Goal: Task Accomplishment & Management: Use online tool/utility

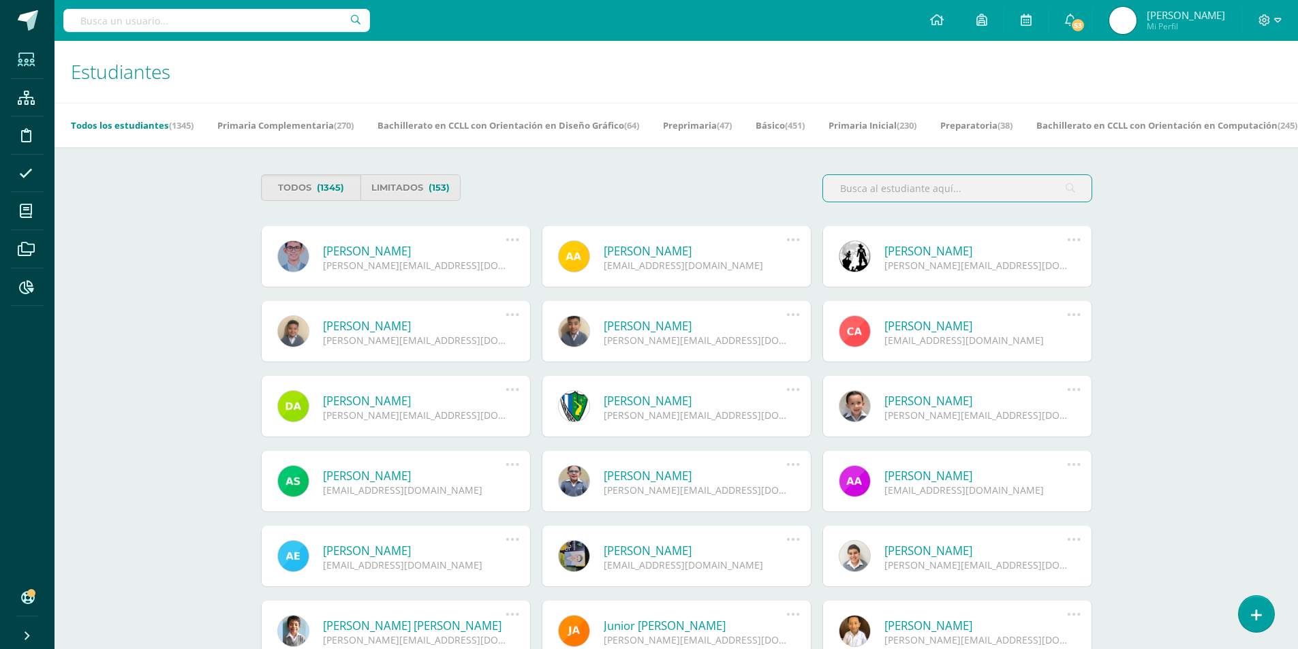
scroll to position [68, 0]
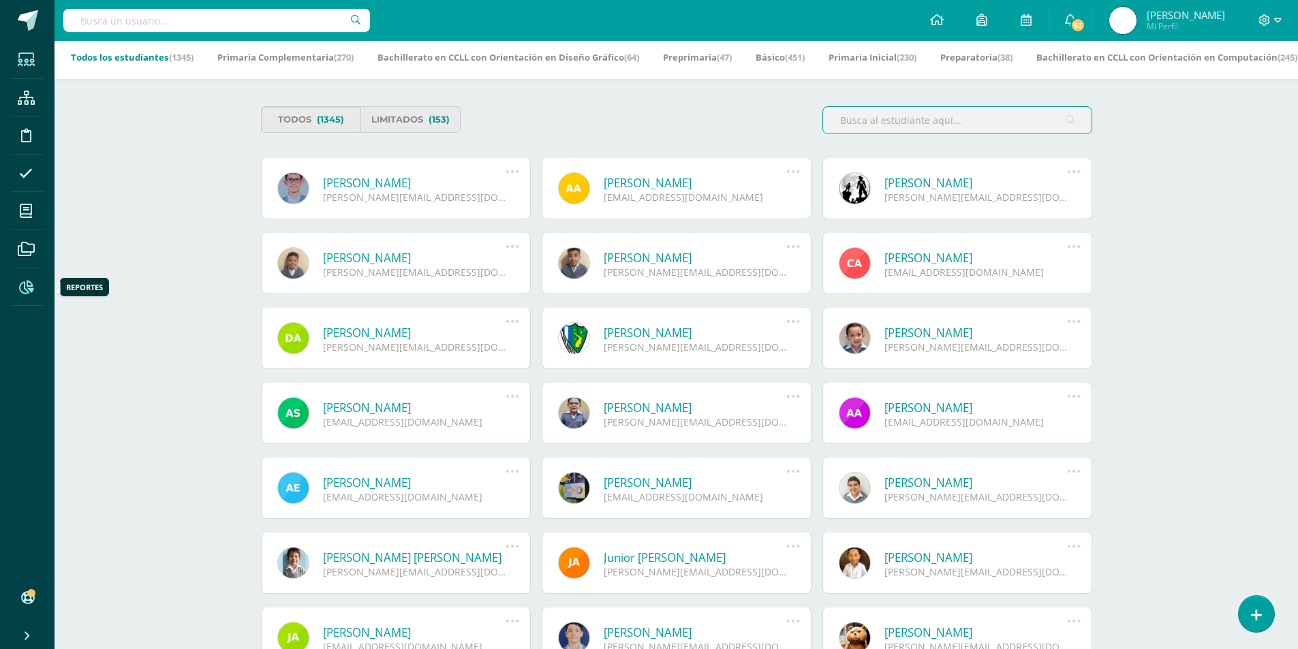
click at [29, 277] on span at bounding box center [26, 286] width 31 height 31
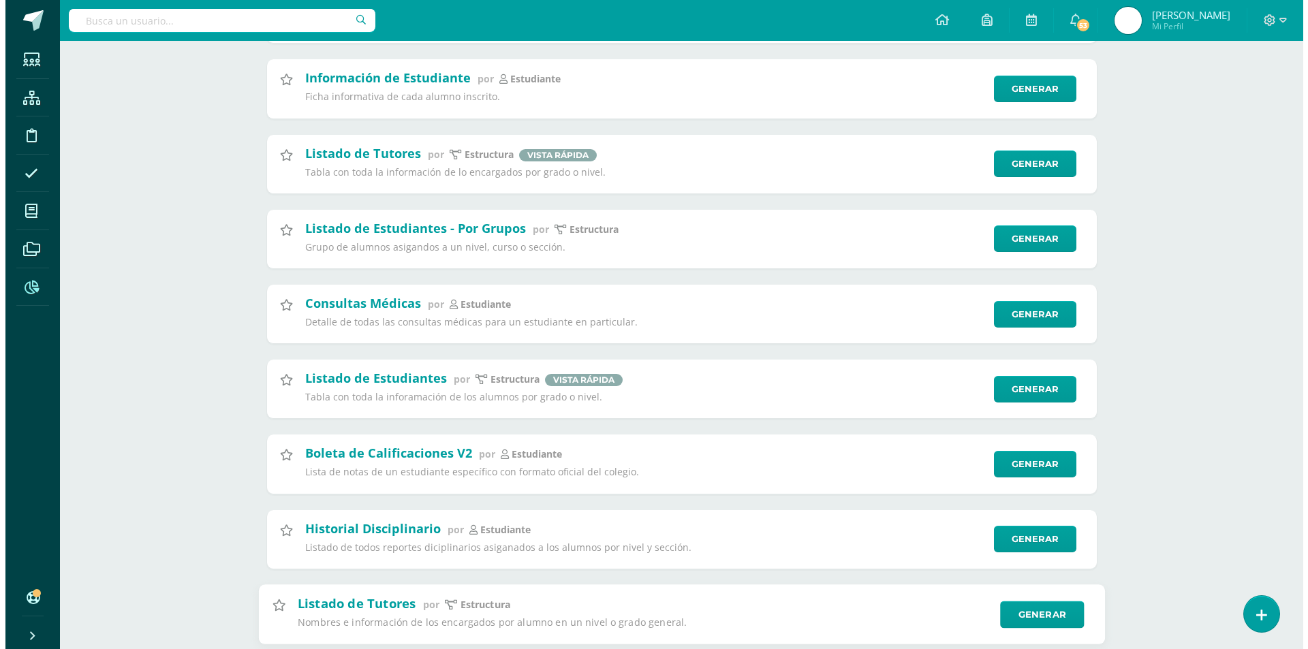
scroll to position [2180, 0]
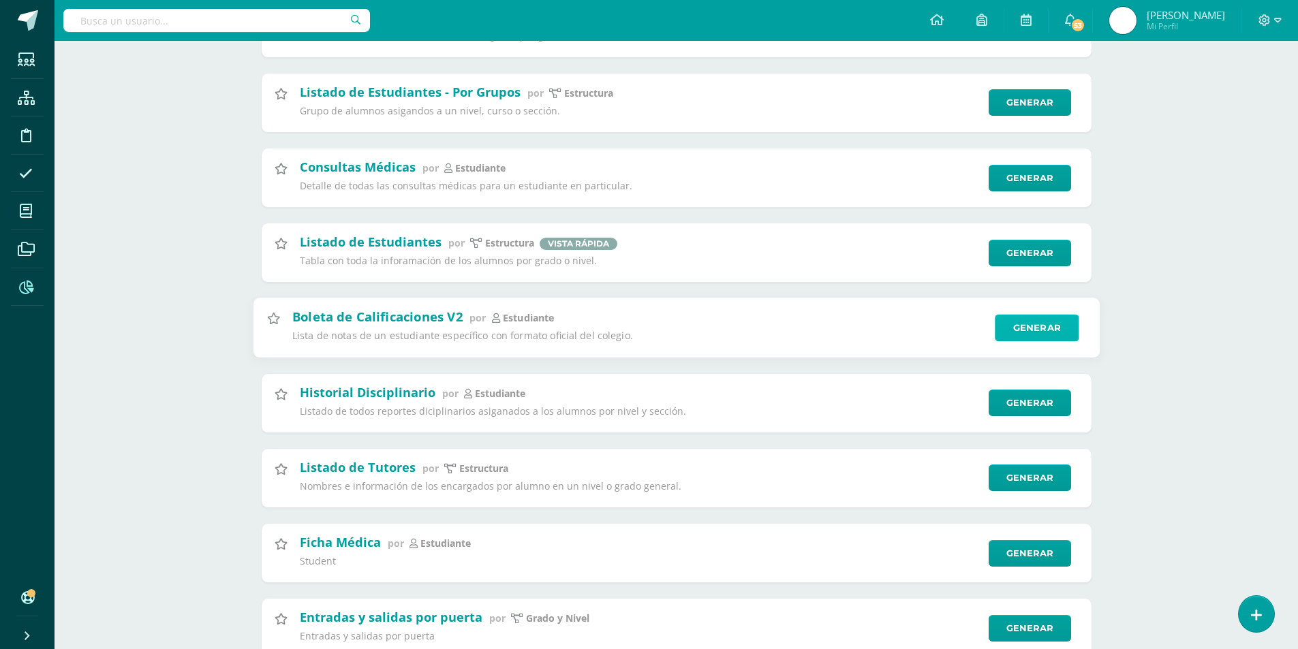
click at [1012, 328] on link "Generar" at bounding box center [1037, 328] width 84 height 27
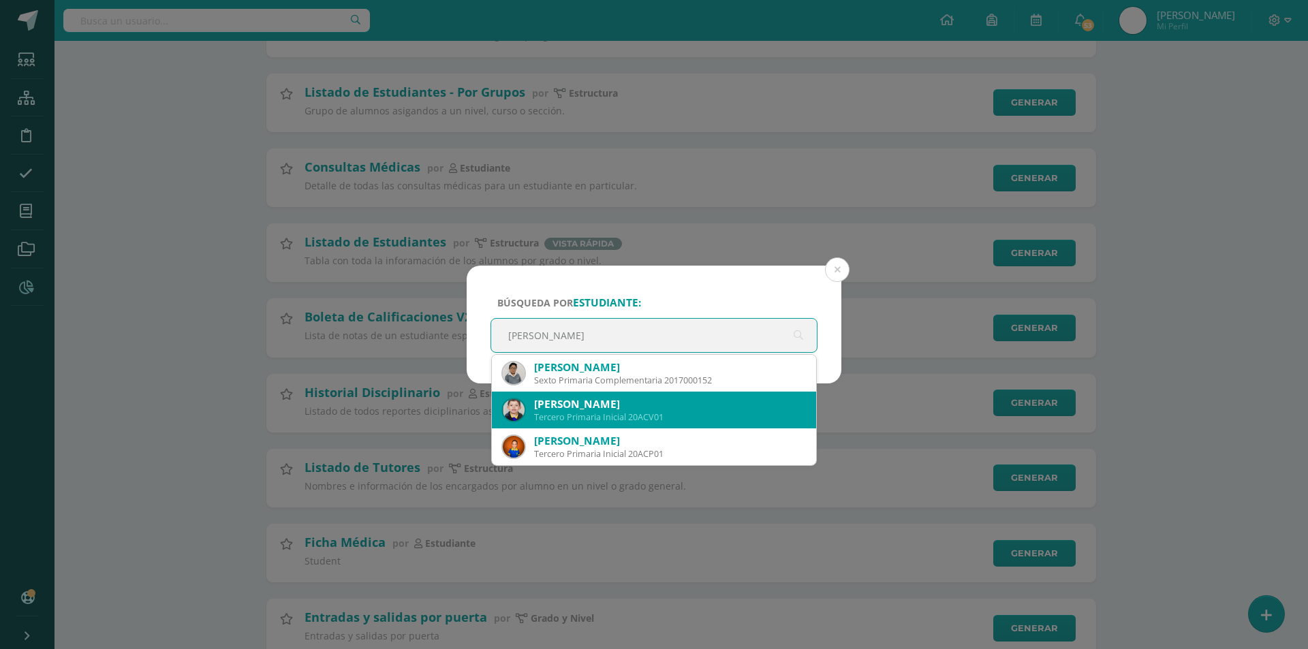
scroll to position [0, 0]
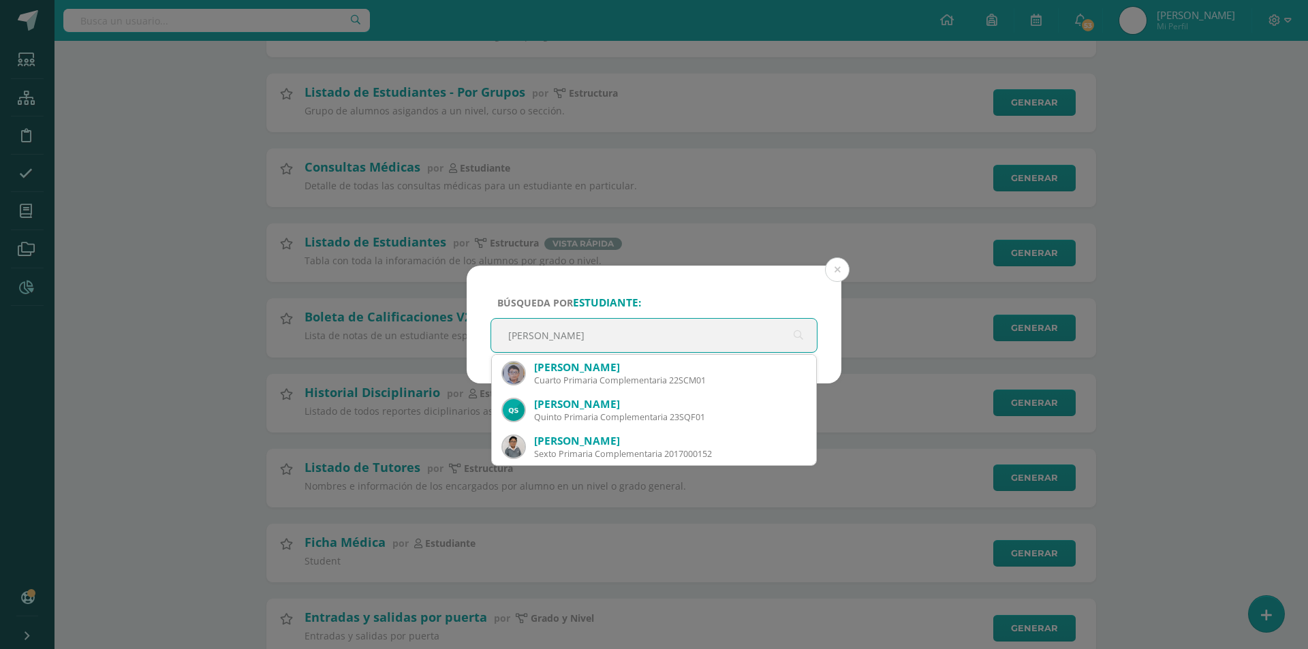
type input "Andre Sebastian Vill"
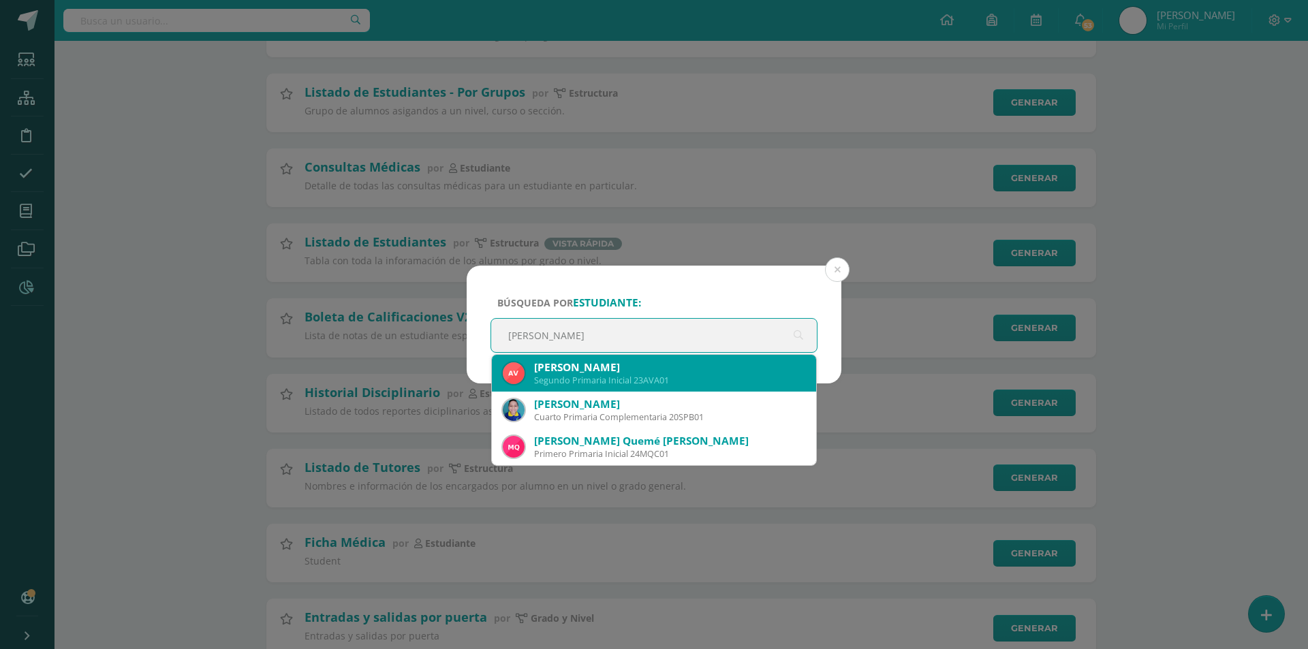
click at [706, 367] on div "André Sebastián Villagrán Alvarez" at bounding box center [669, 367] width 271 height 14
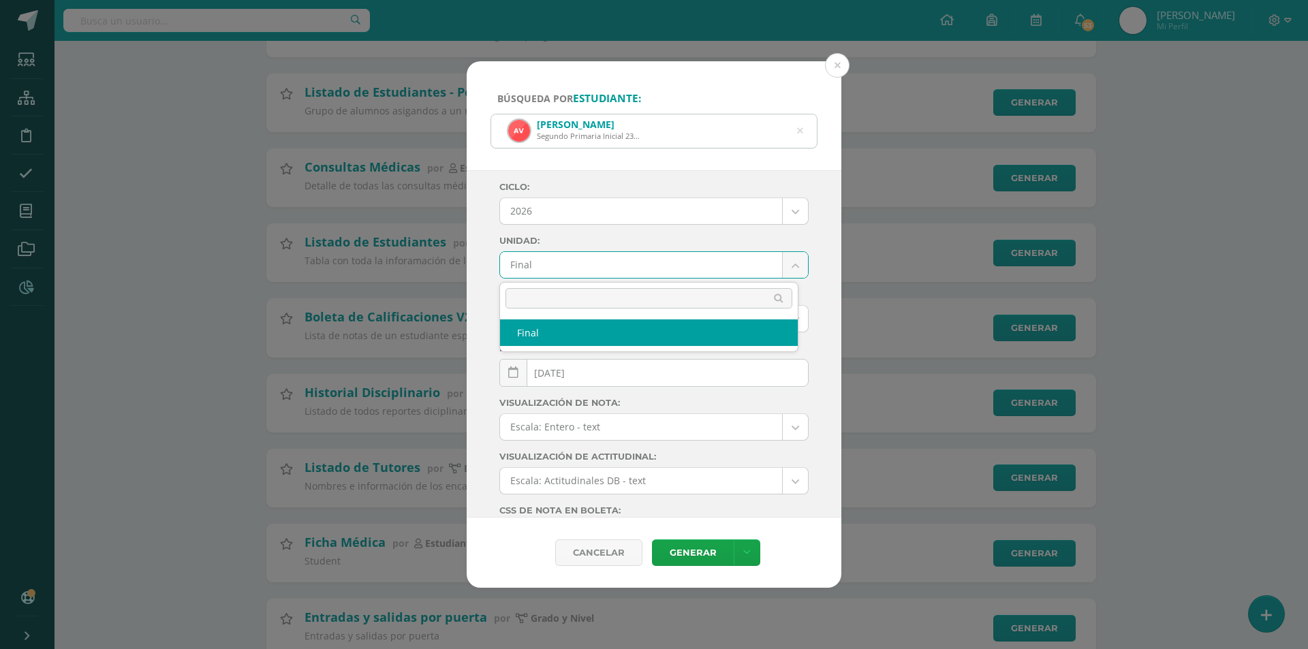
click at [795, 268] on body "Búsqueda por estudiante: André Sebastián Villagrán Alvarez Segundo Primaria Ini…" at bounding box center [654, 424] width 1308 height 5208
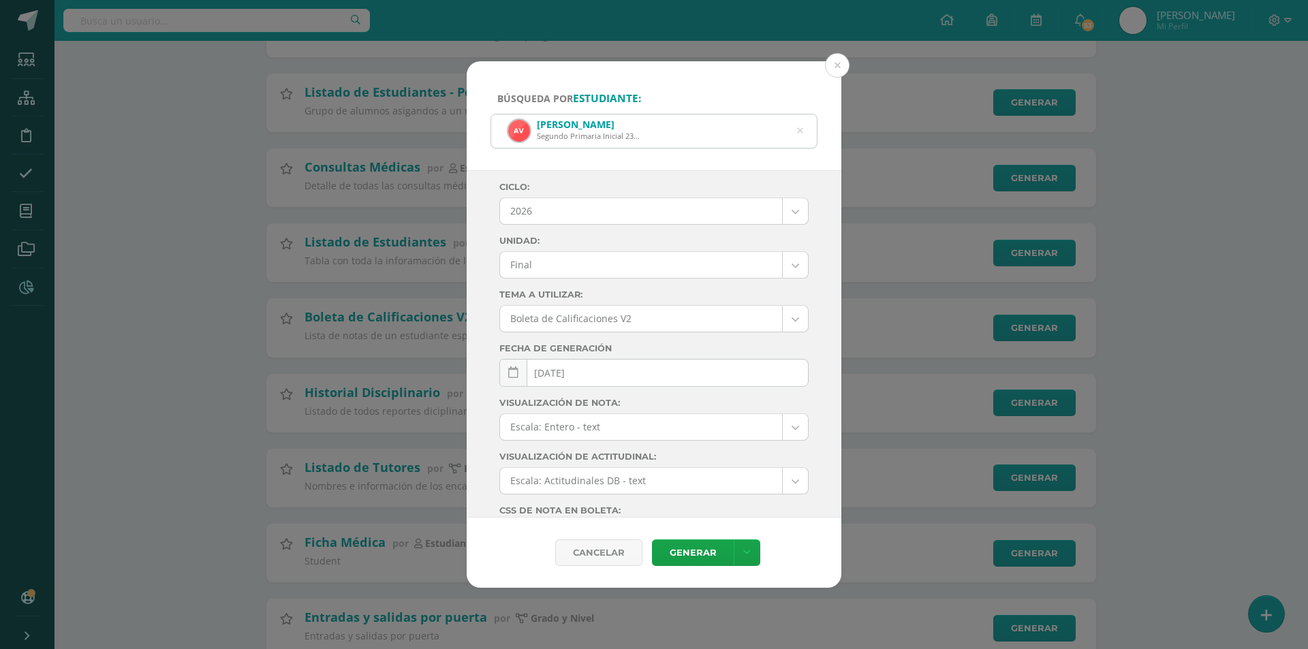
click at [785, 263] on body "Búsqueda por estudiante: André Sebastián Villagrán Alvarez Segundo Primaria Ini…" at bounding box center [654, 424] width 1308 height 5208
click at [787, 322] on body "Búsqueda por estudiante: André Sebastián Villagrán Alvarez Segundo Primaria Ini…" at bounding box center [654, 424] width 1308 height 5208
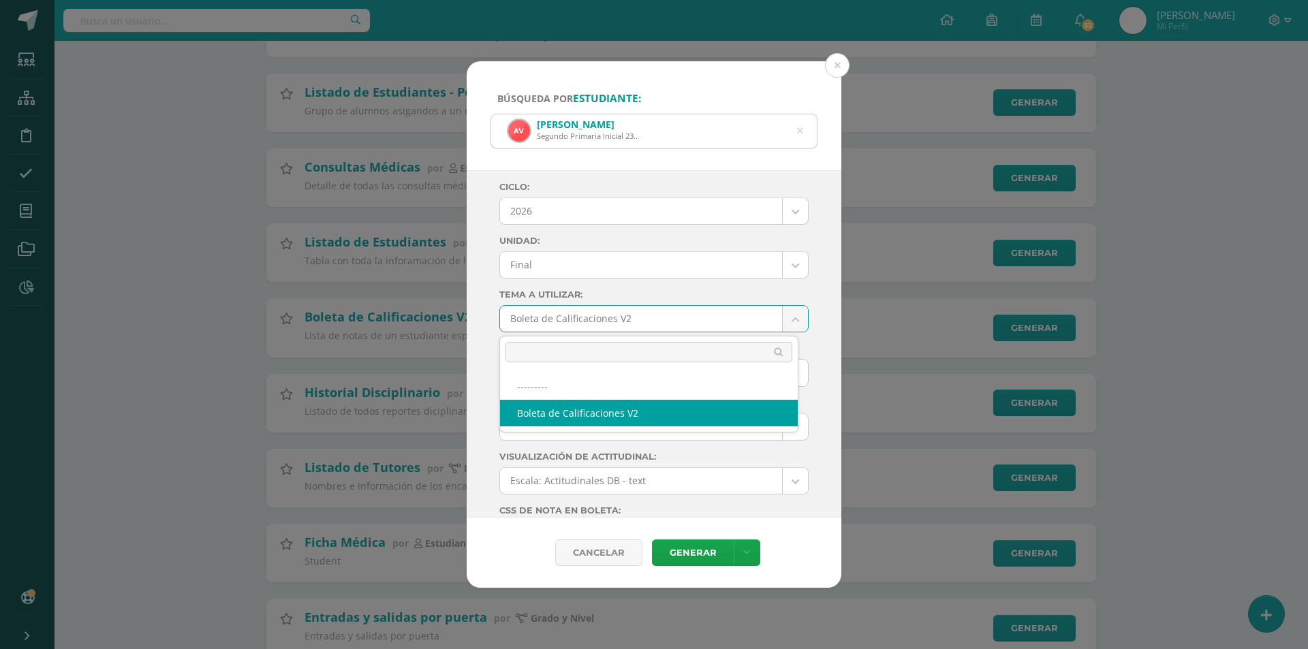
click at [789, 321] on body "Búsqueda por estudiante: André Sebastián Villagrán Alvarez Segundo Primaria Ini…" at bounding box center [654, 424] width 1308 height 5208
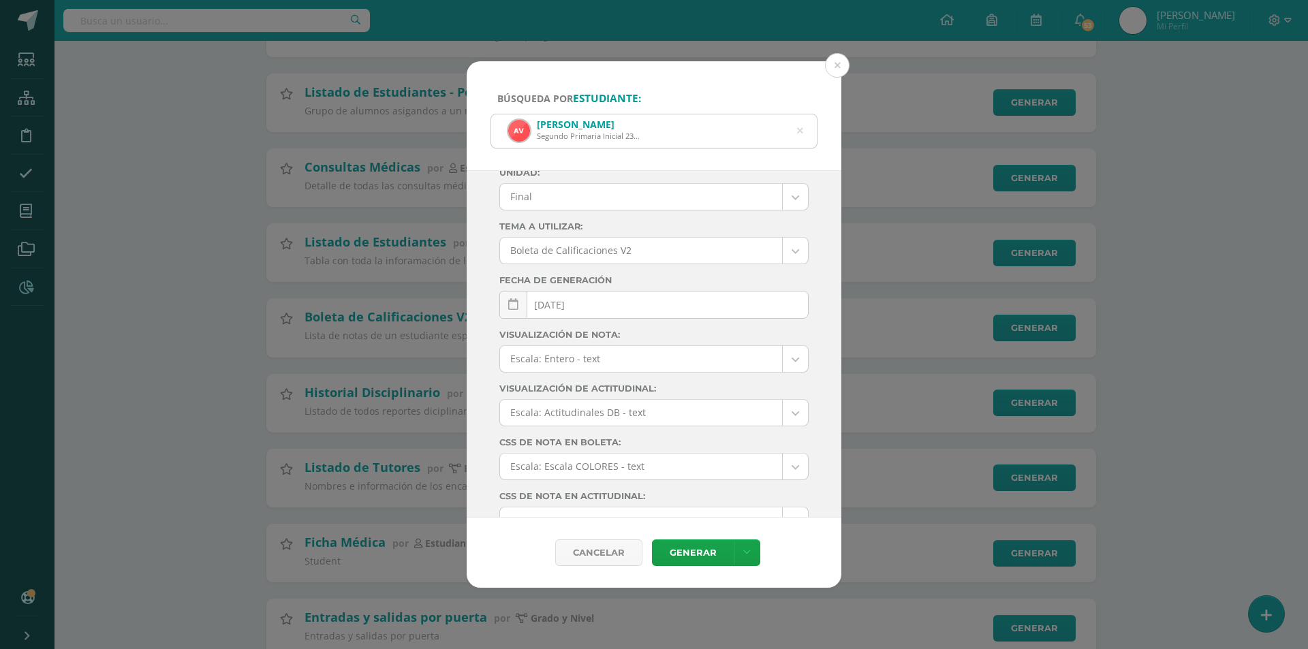
scroll to position [132, 0]
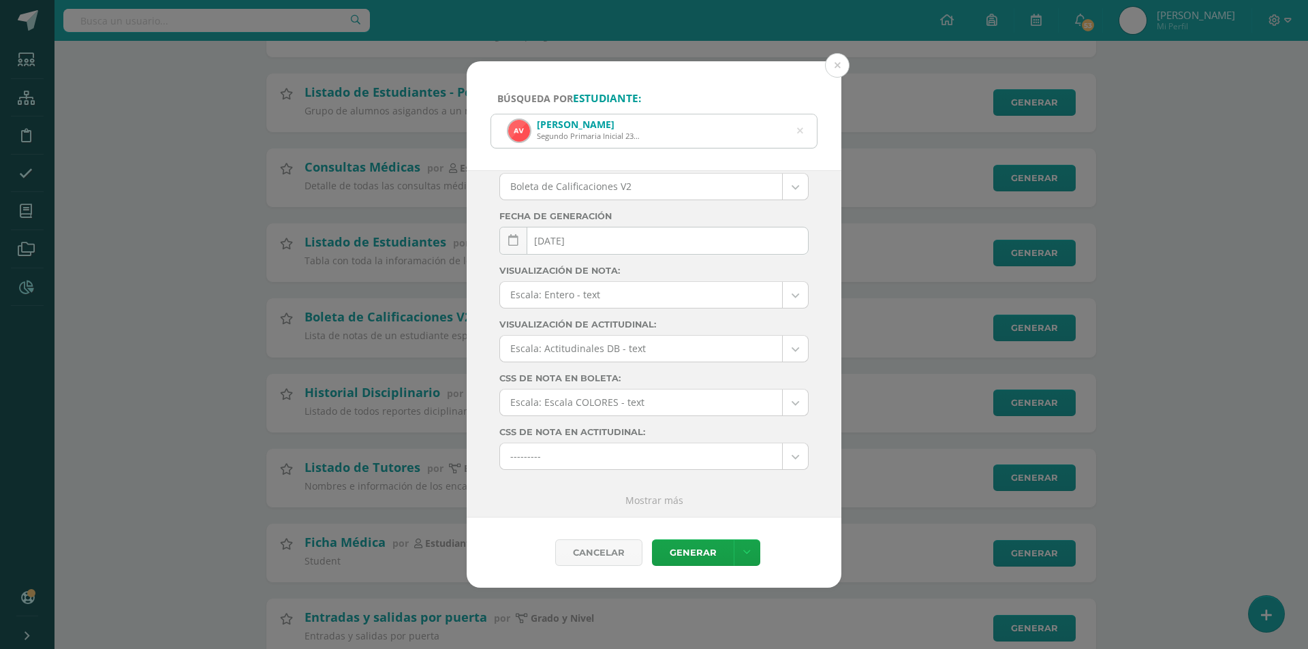
click at [788, 344] on body "Búsqueda por estudiante: André Sebastián Villagrán Alvarez Segundo Primaria Ini…" at bounding box center [654, 424] width 1308 height 5208
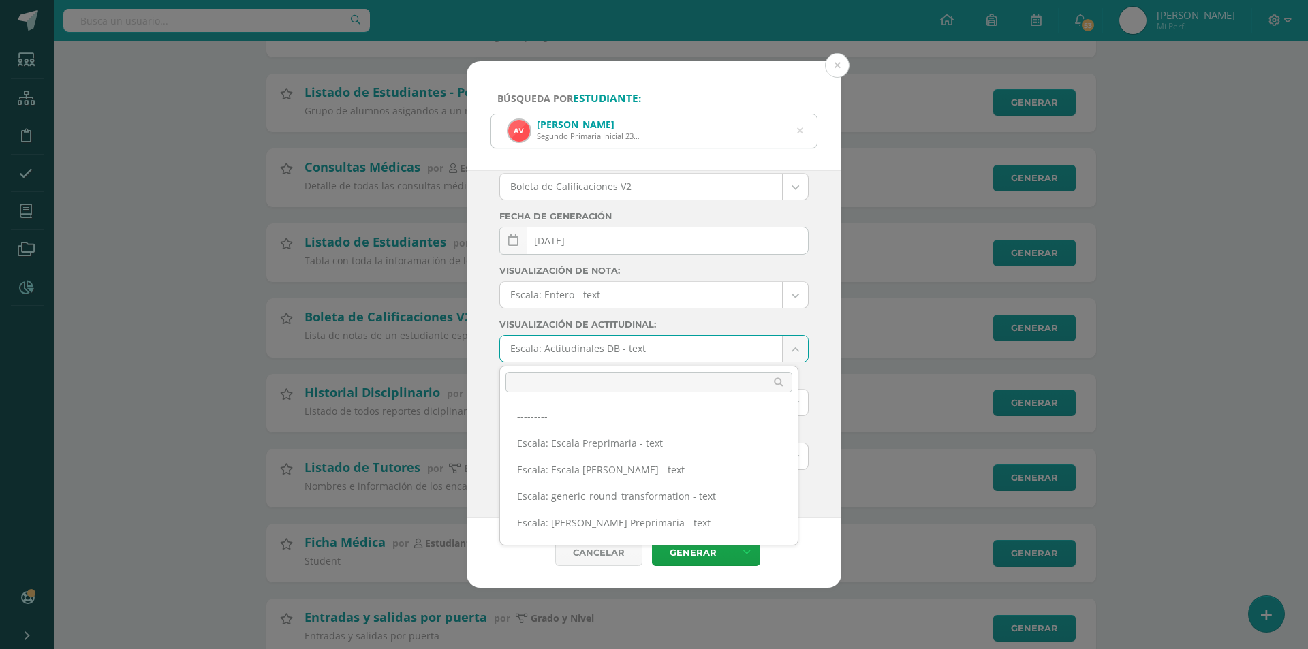
scroll to position [97, 0]
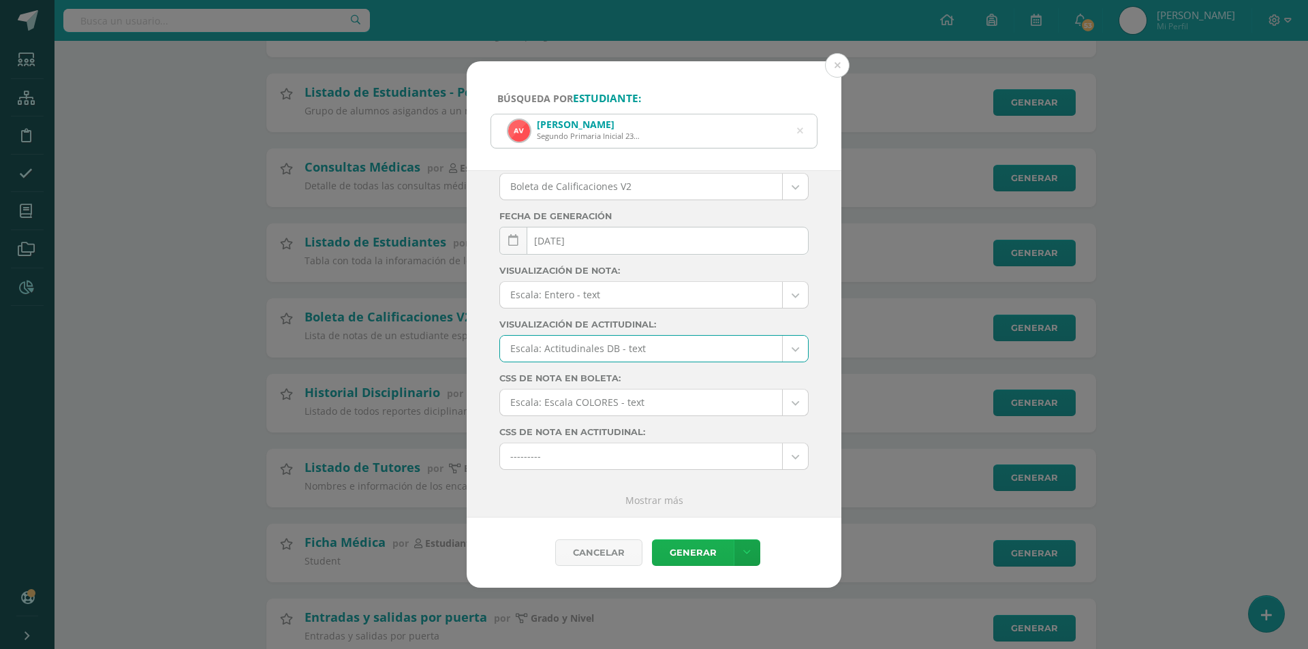
click at [707, 546] on link "Generar" at bounding box center [693, 552] width 82 height 27
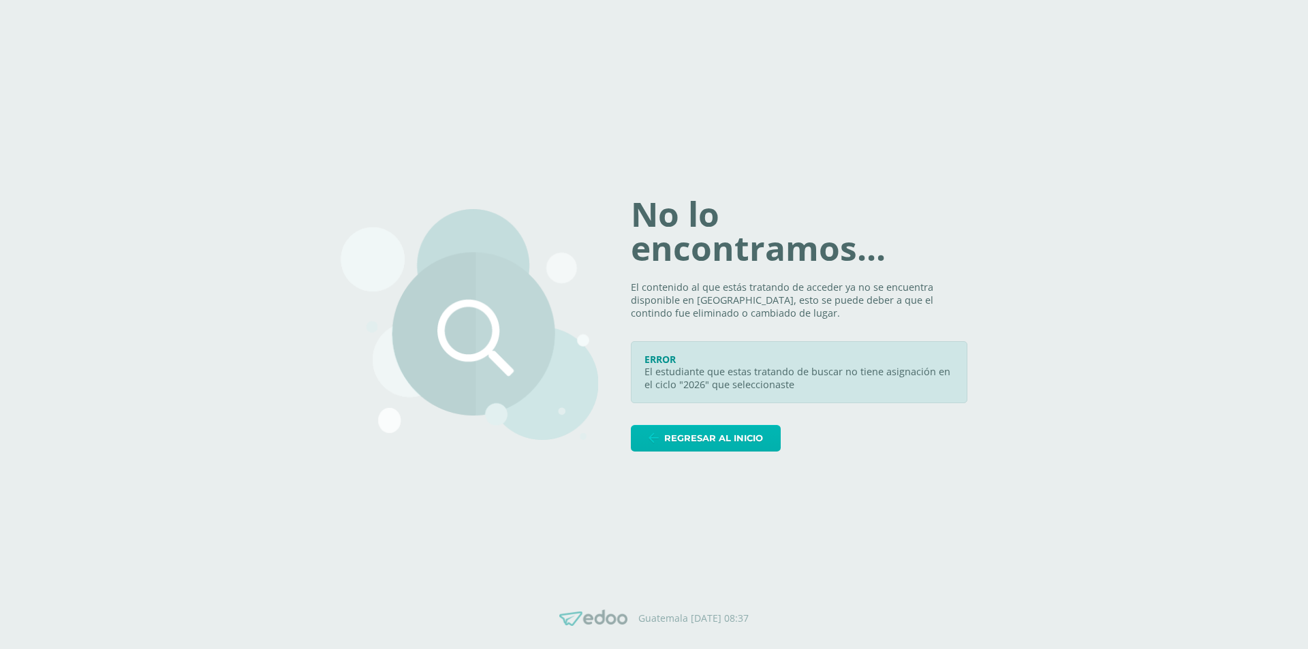
click at [674, 435] on link "Regresar al inicio" at bounding box center [706, 438] width 150 height 27
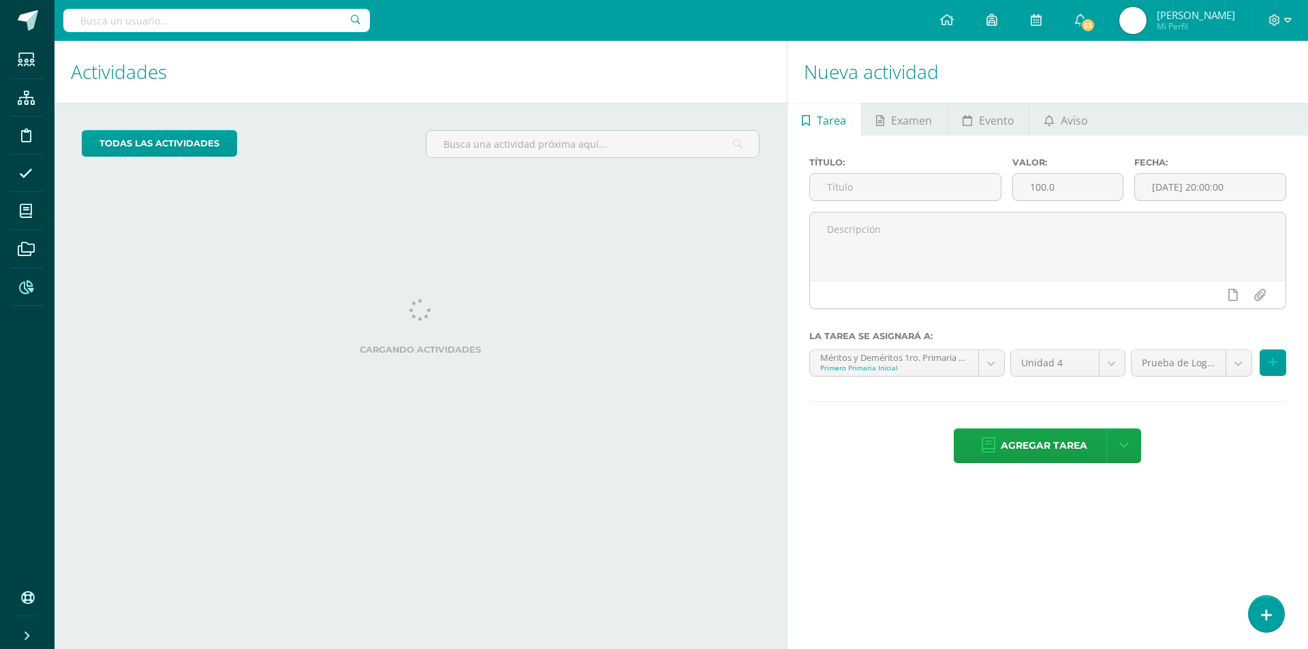
click at [37, 285] on span at bounding box center [26, 286] width 31 height 31
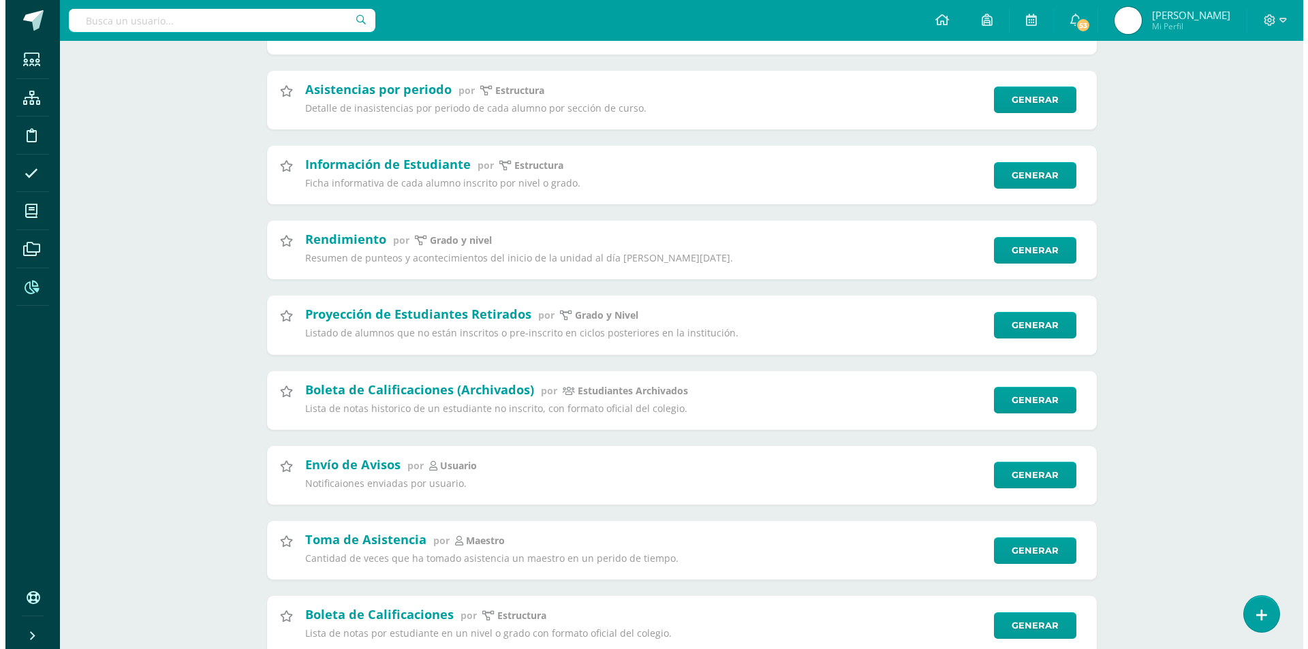
scroll to position [954, 0]
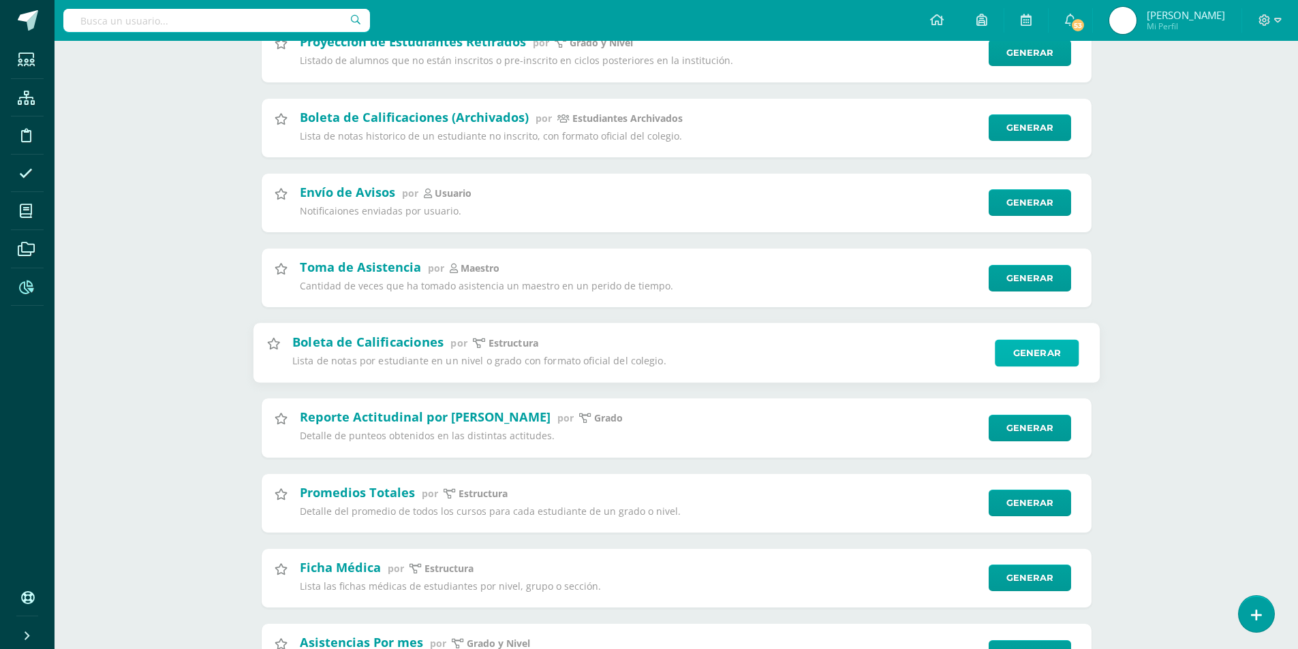
click at [1006, 361] on link "Generar" at bounding box center [1037, 352] width 84 height 27
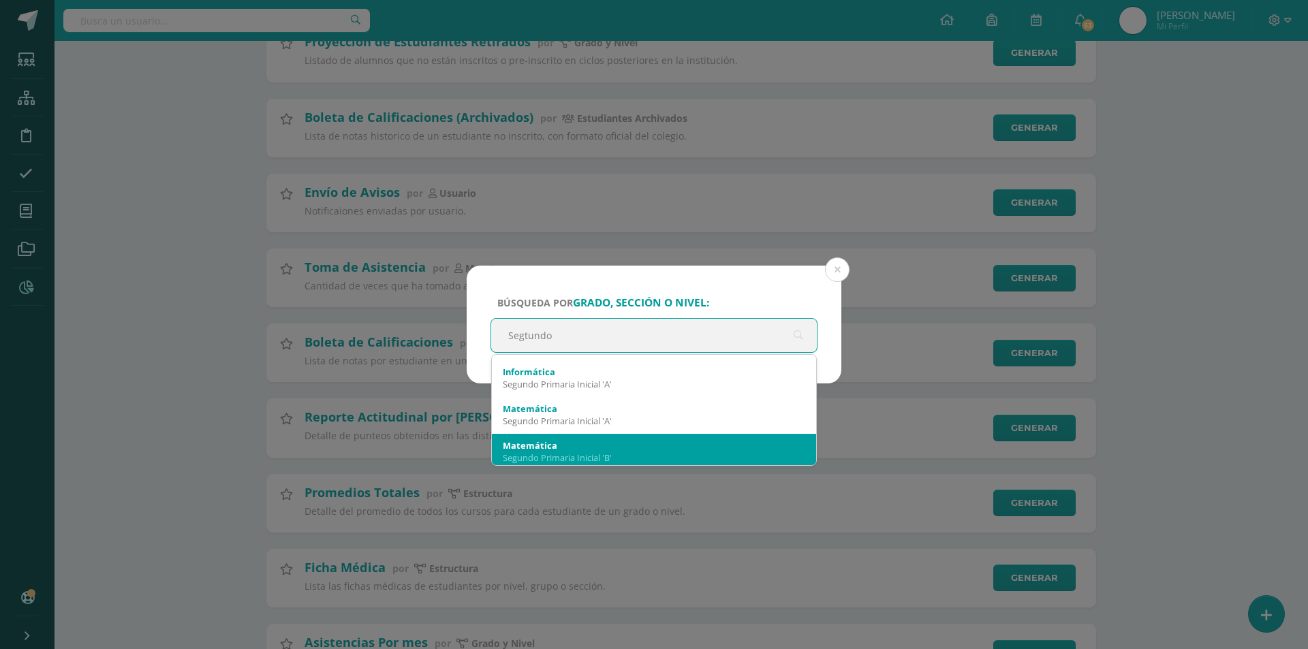
scroll to position [147, 0]
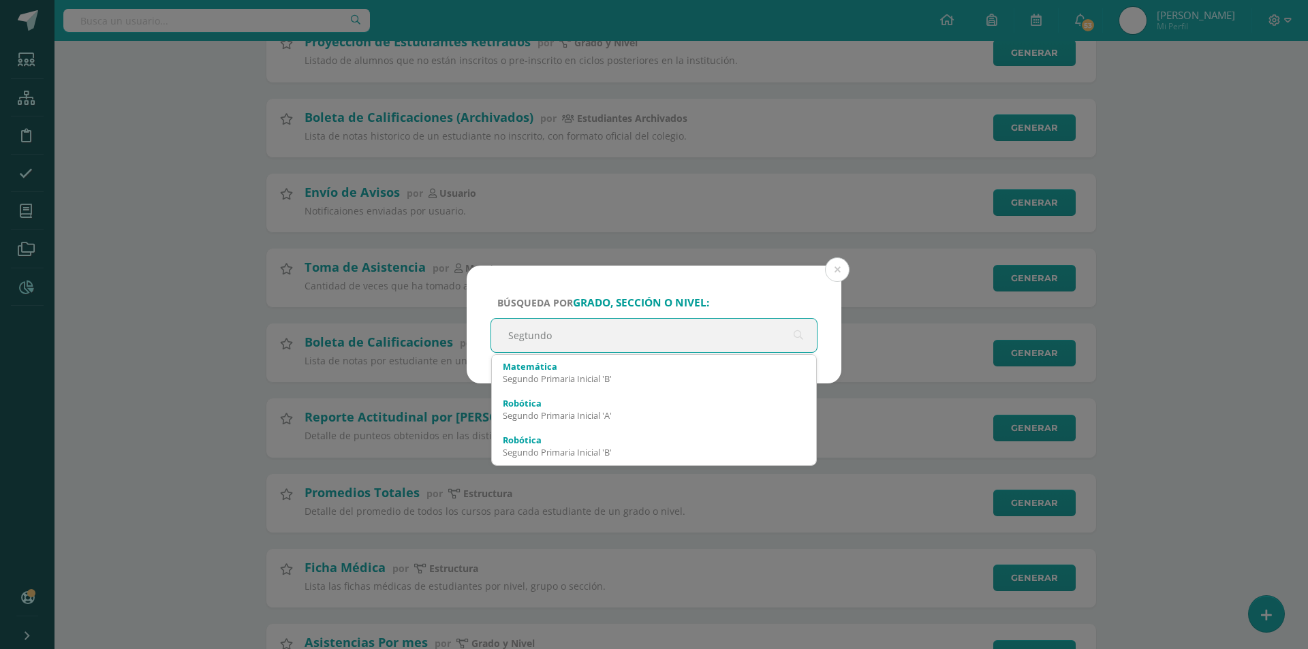
click at [540, 336] on input "Segtundo" at bounding box center [654, 335] width 326 height 33
click at [530, 336] on input "Segtundo" at bounding box center [654, 335] width 326 height 33
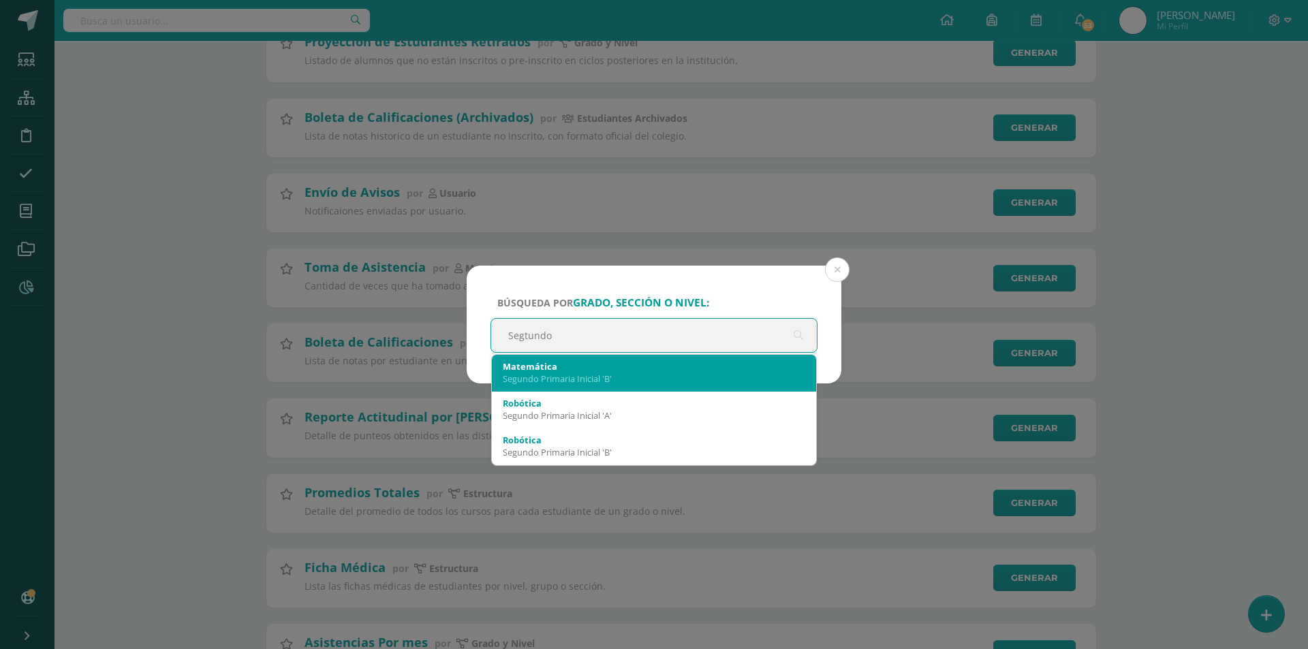
type input "Segundo"
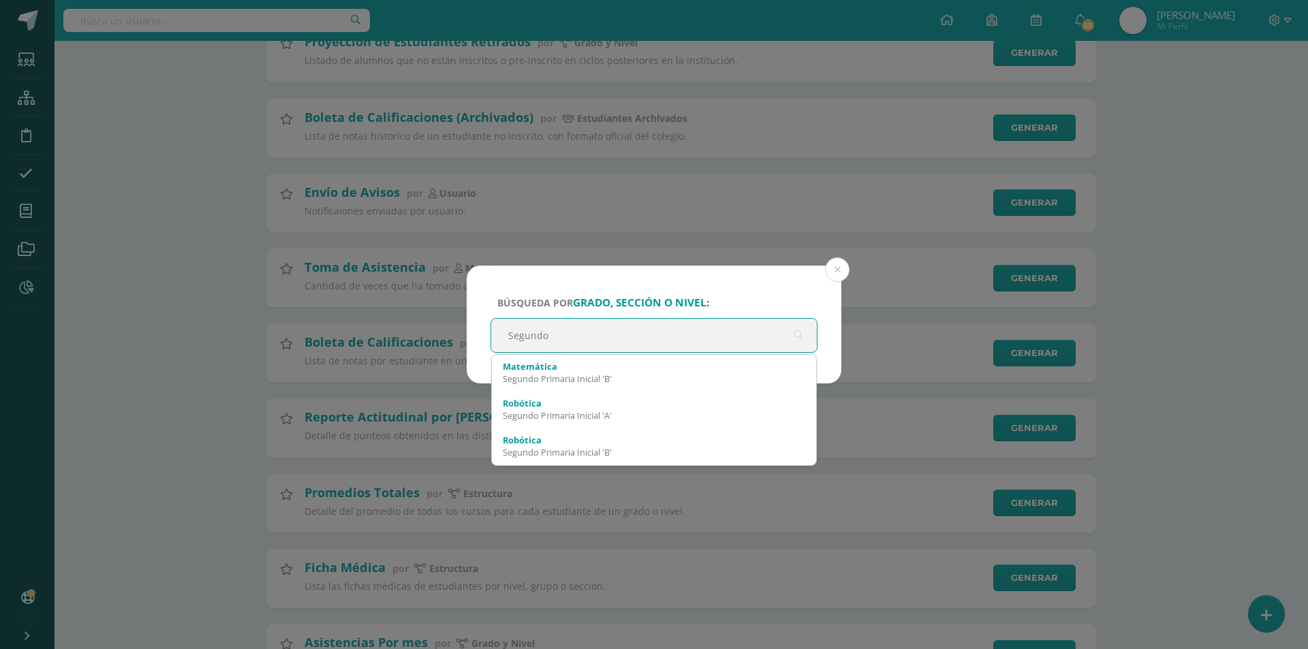
click at [651, 338] on input "Segundo" at bounding box center [654, 335] width 326 height 33
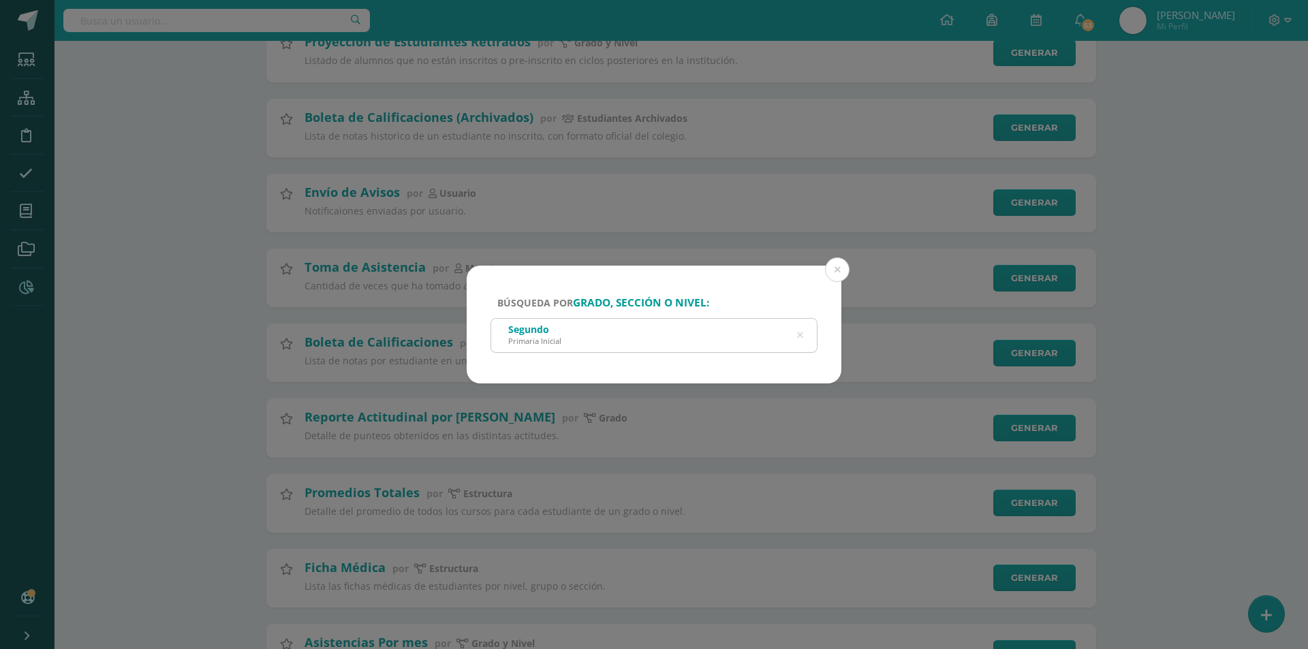
click at [761, 333] on div "Segundo Primaria Inicial" at bounding box center [654, 334] width 326 height 31
click at [762, 343] on div "Segundo Primaria Inicial" at bounding box center [654, 334] width 326 height 31
click at [797, 337] on icon at bounding box center [800, 335] width 6 height 35
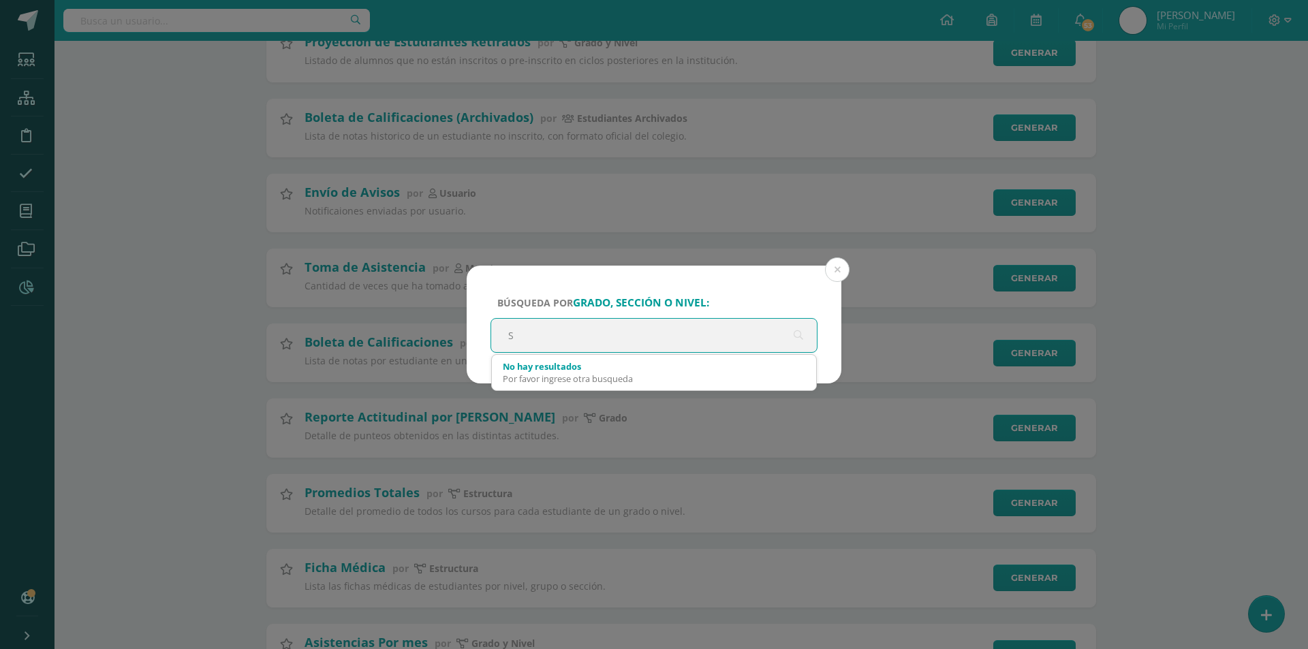
scroll to position [0, 0]
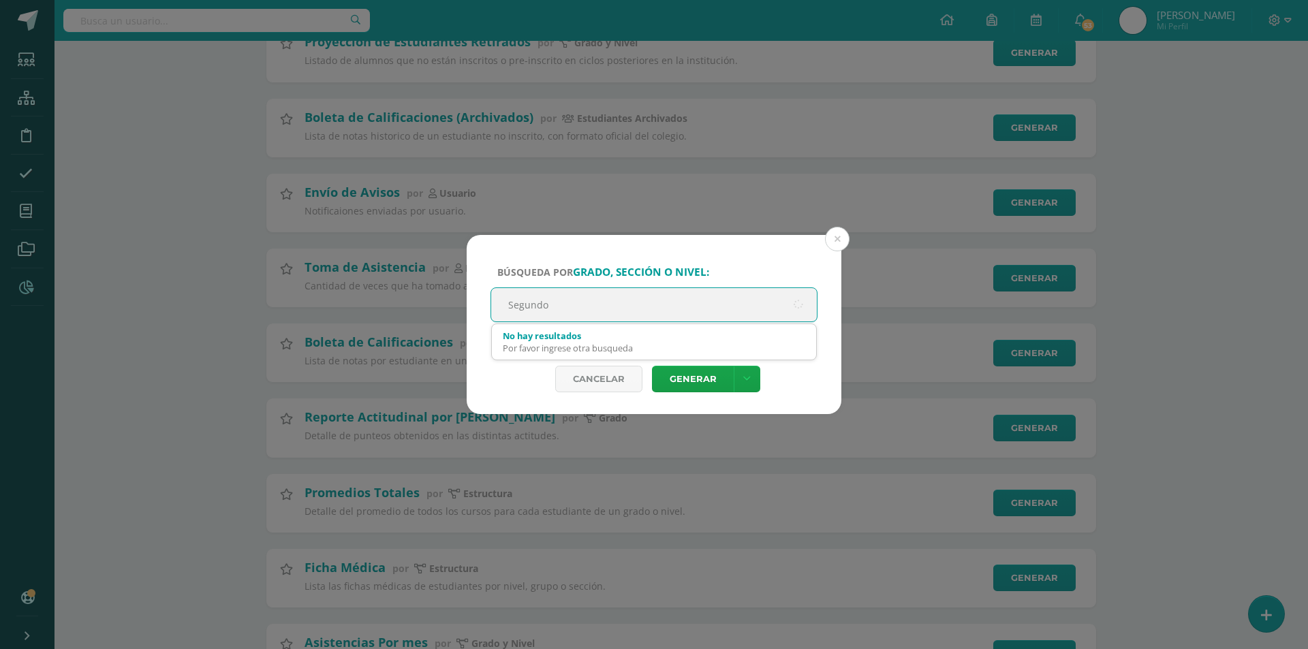
type input "Segundo"
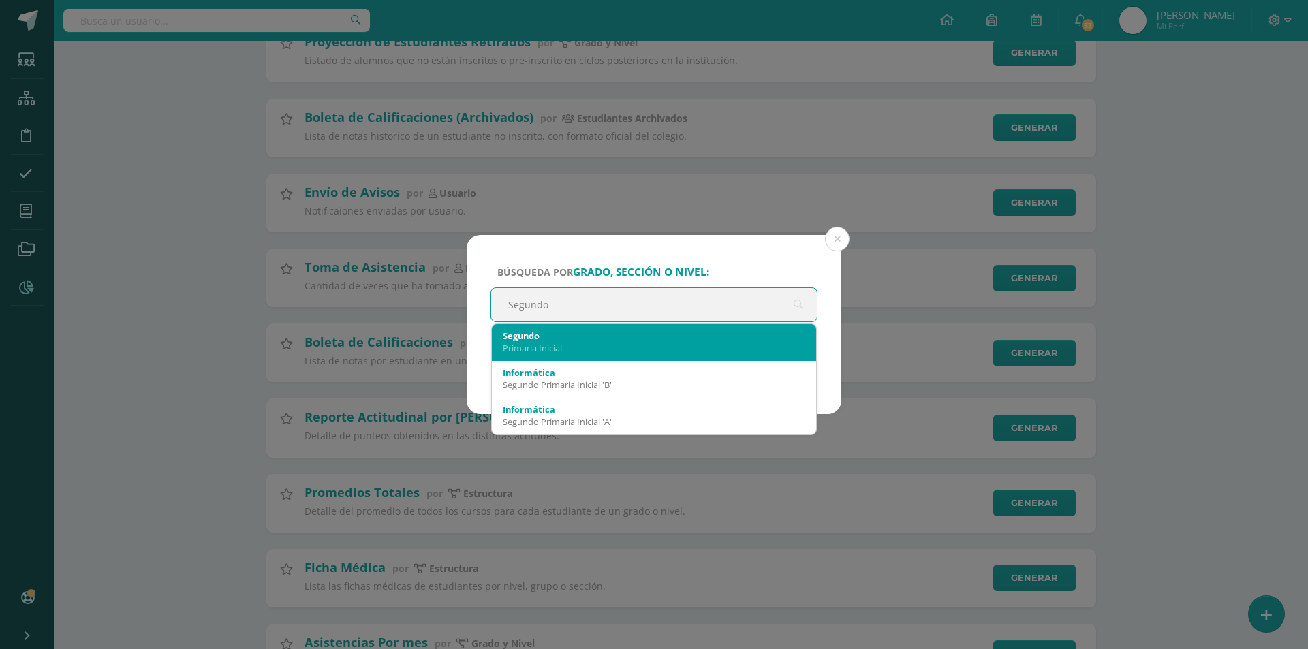
click at [765, 346] on div "Primaria Inicial" at bounding box center [654, 348] width 302 height 12
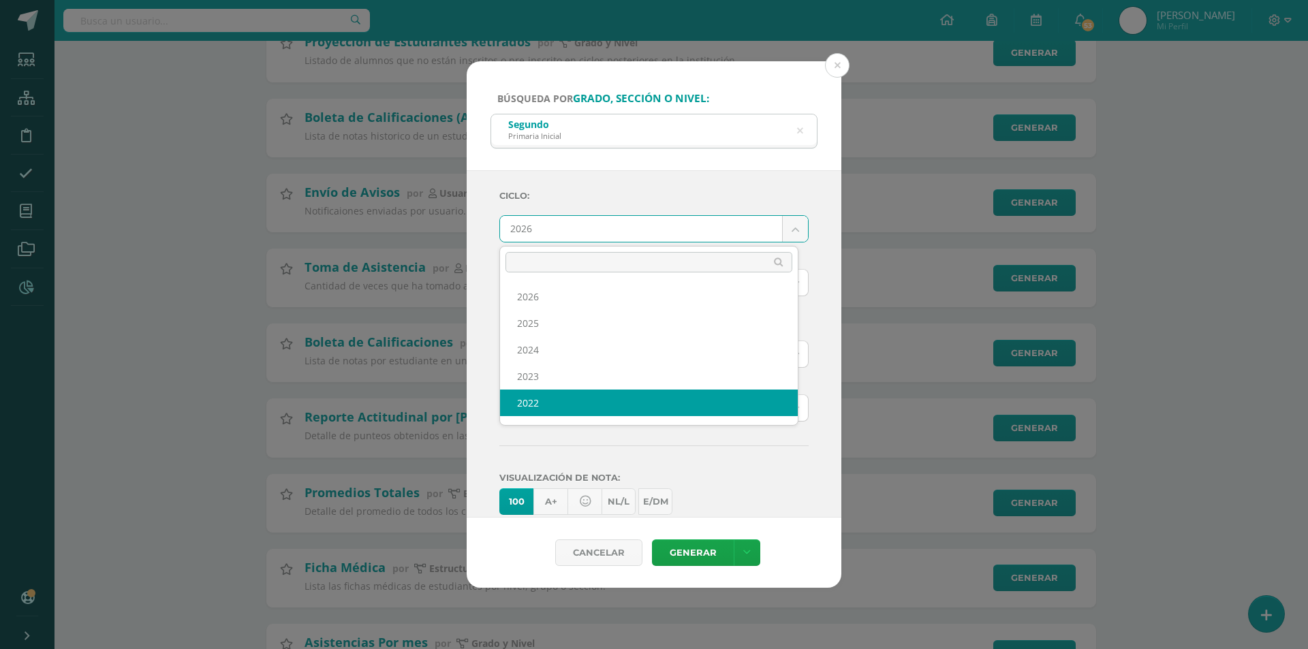
scroll to position [18, 0]
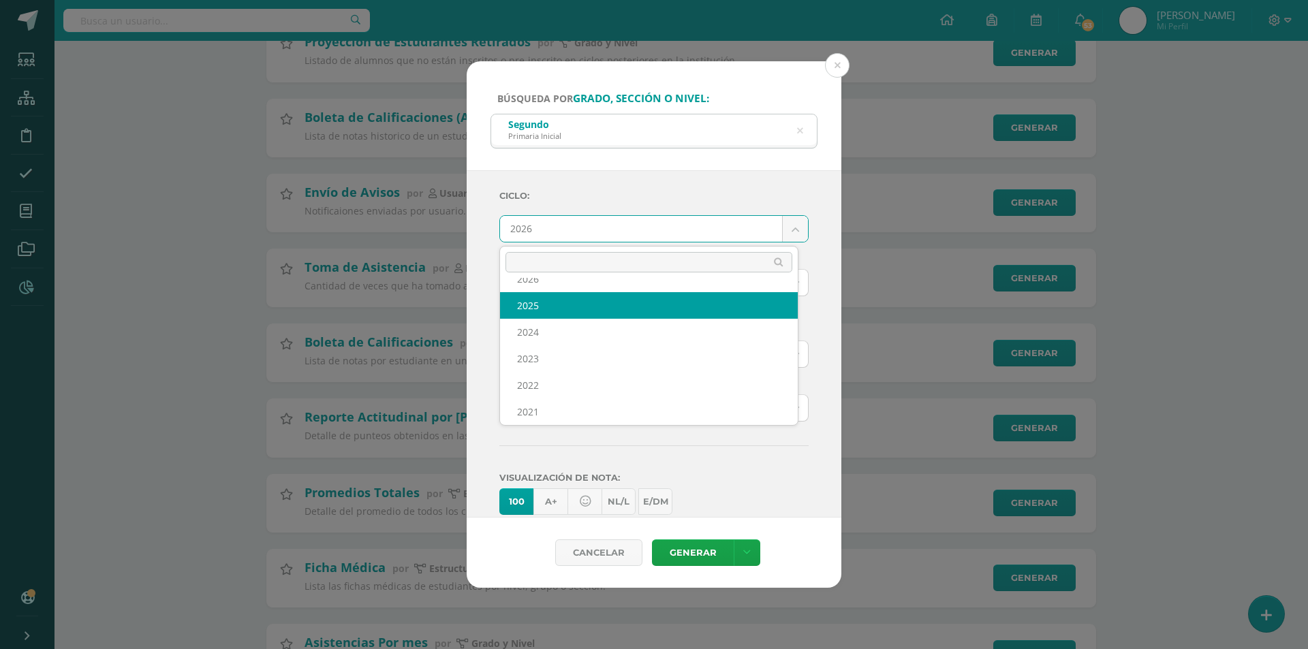
select select "7"
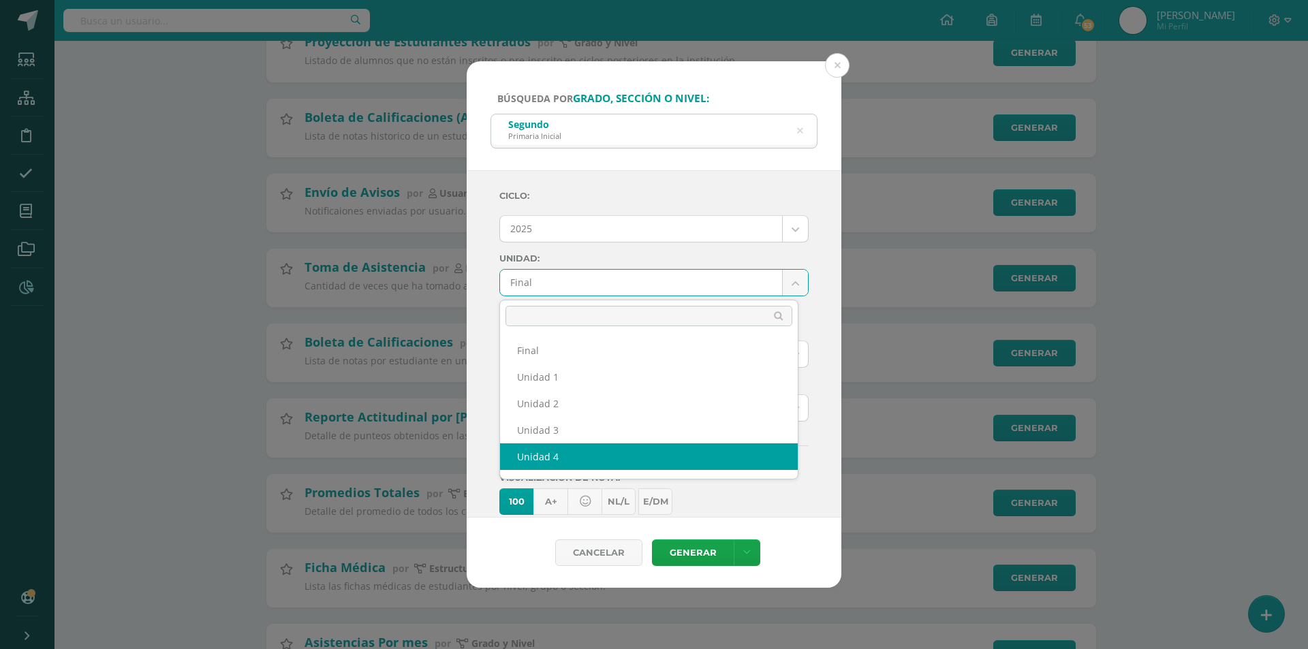
select select "Unidad 4"
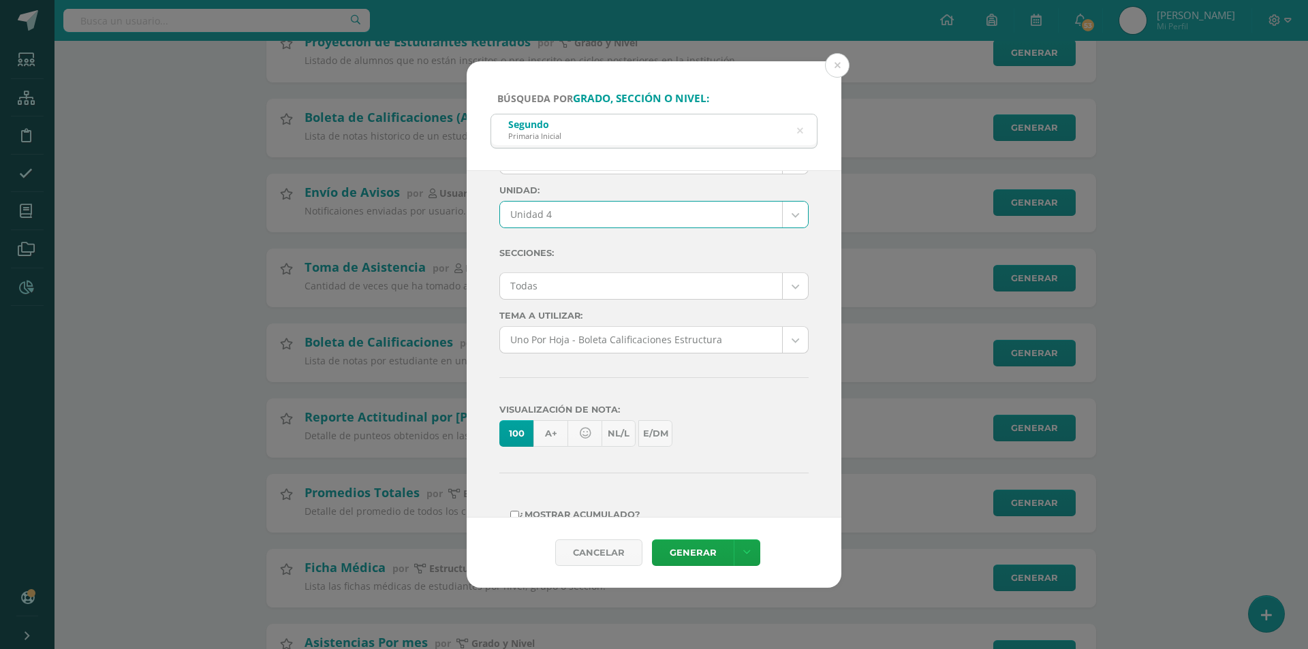
scroll to position [0, 0]
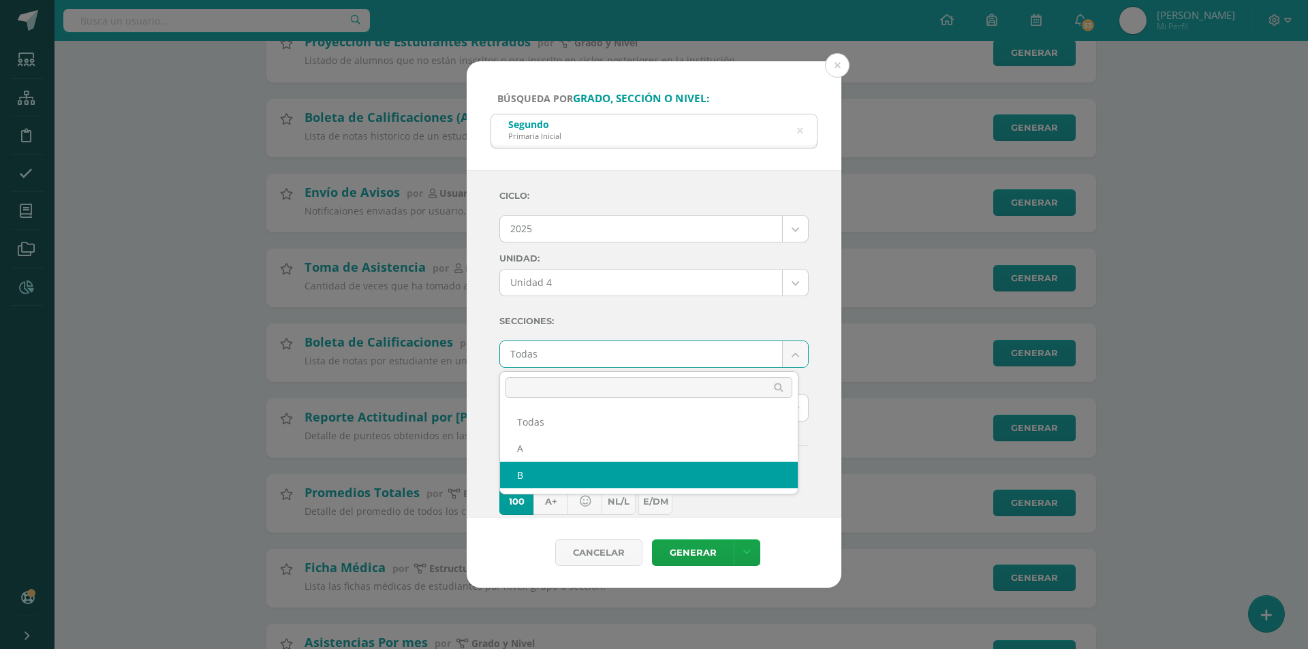
select select "B"
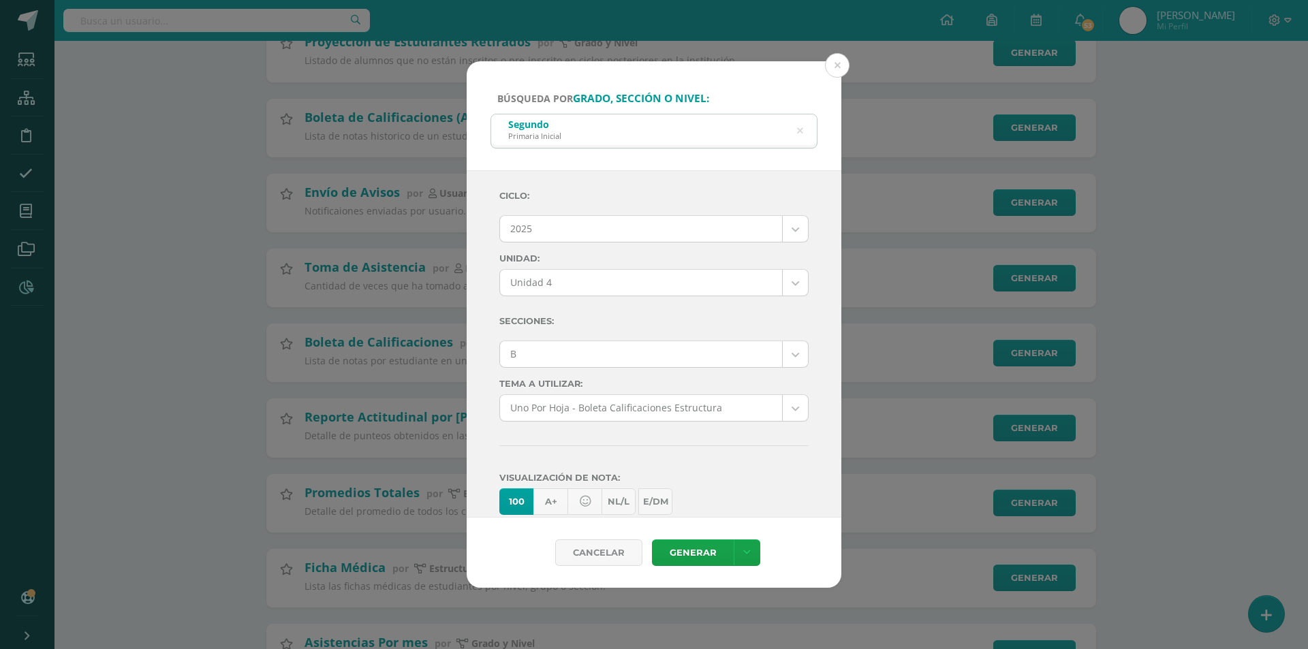
scroll to position [341, 0]
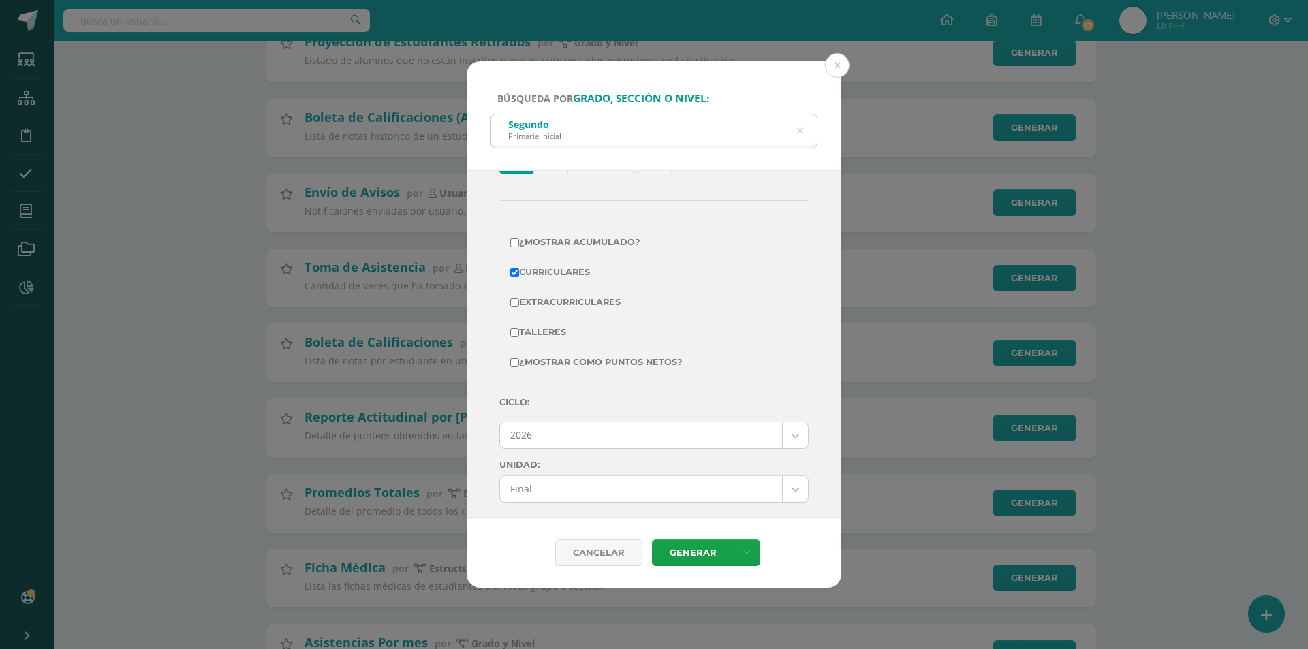
click at [519, 364] on label "¿Mostrar como puntos netos?" at bounding box center [653, 362] width 287 height 19
click at [519, 364] on input "¿Mostrar como puntos netos?" at bounding box center [514, 362] width 9 height 9
checkbox input "true"
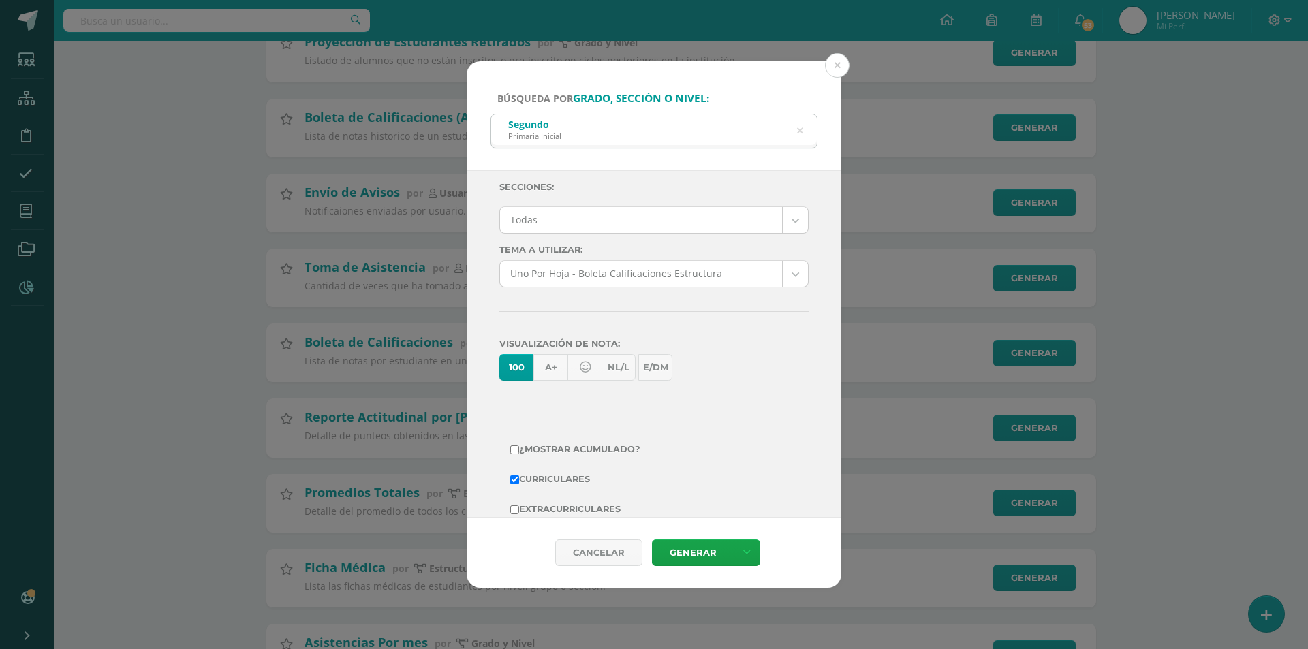
scroll to position [477, 0]
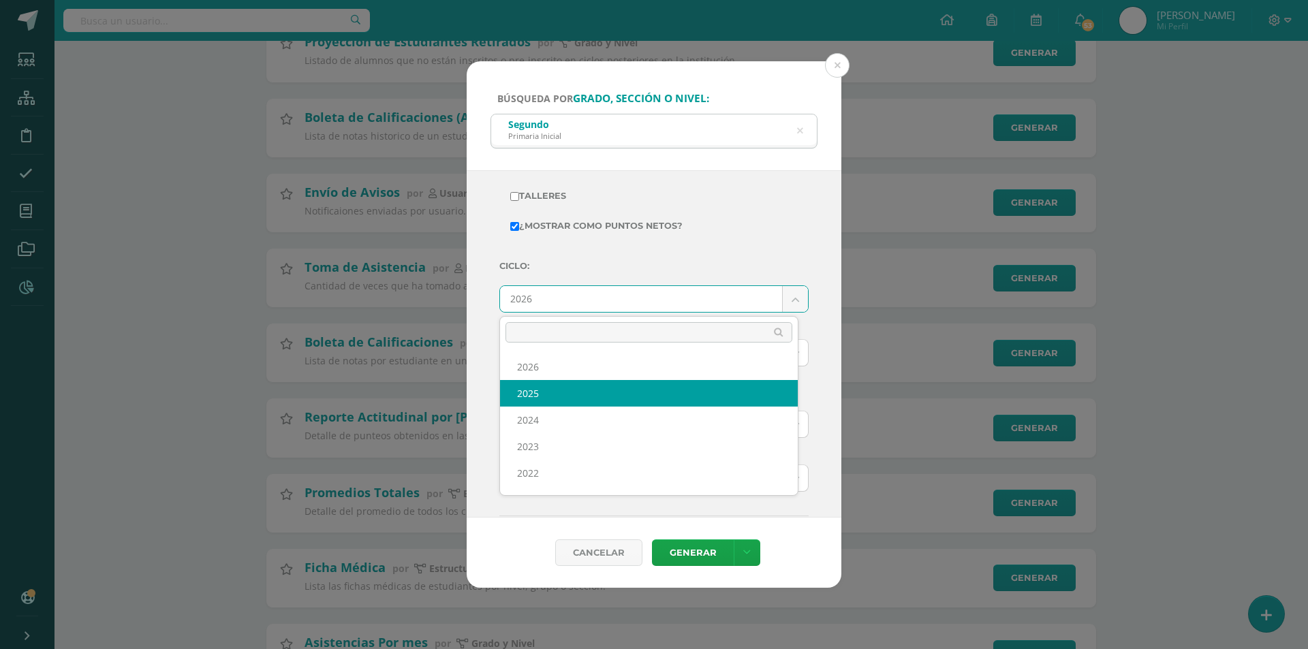
select select "7"
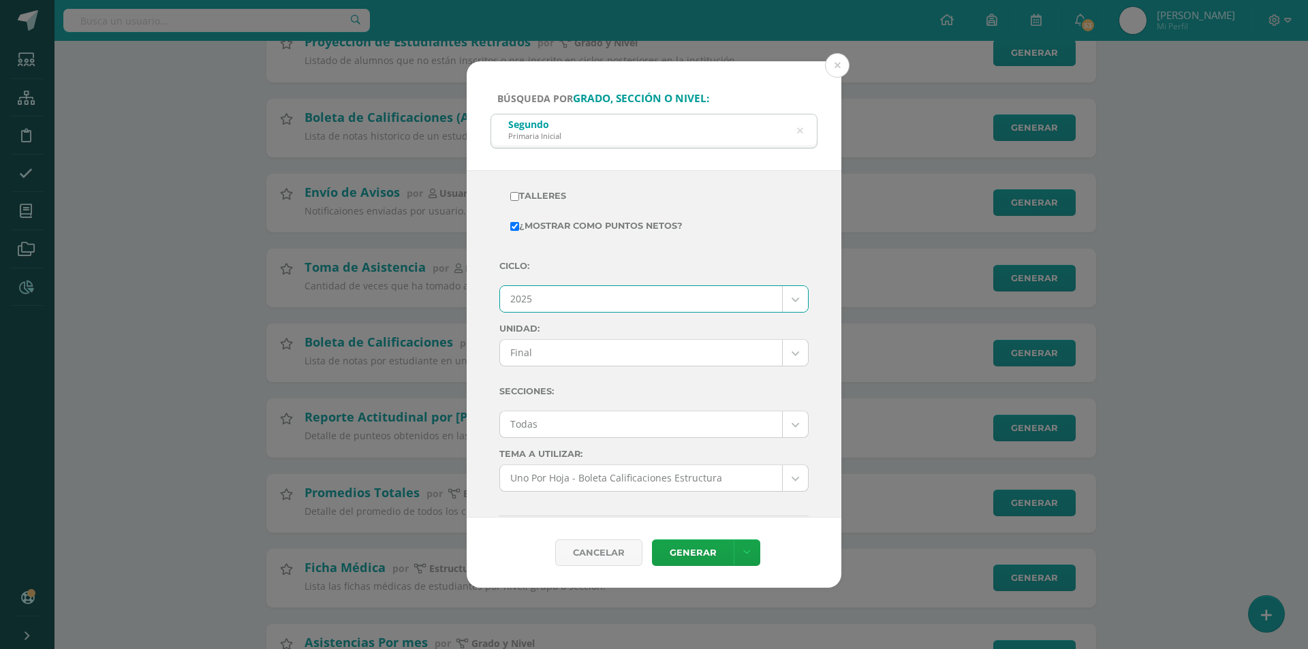
scroll to position [613, 0]
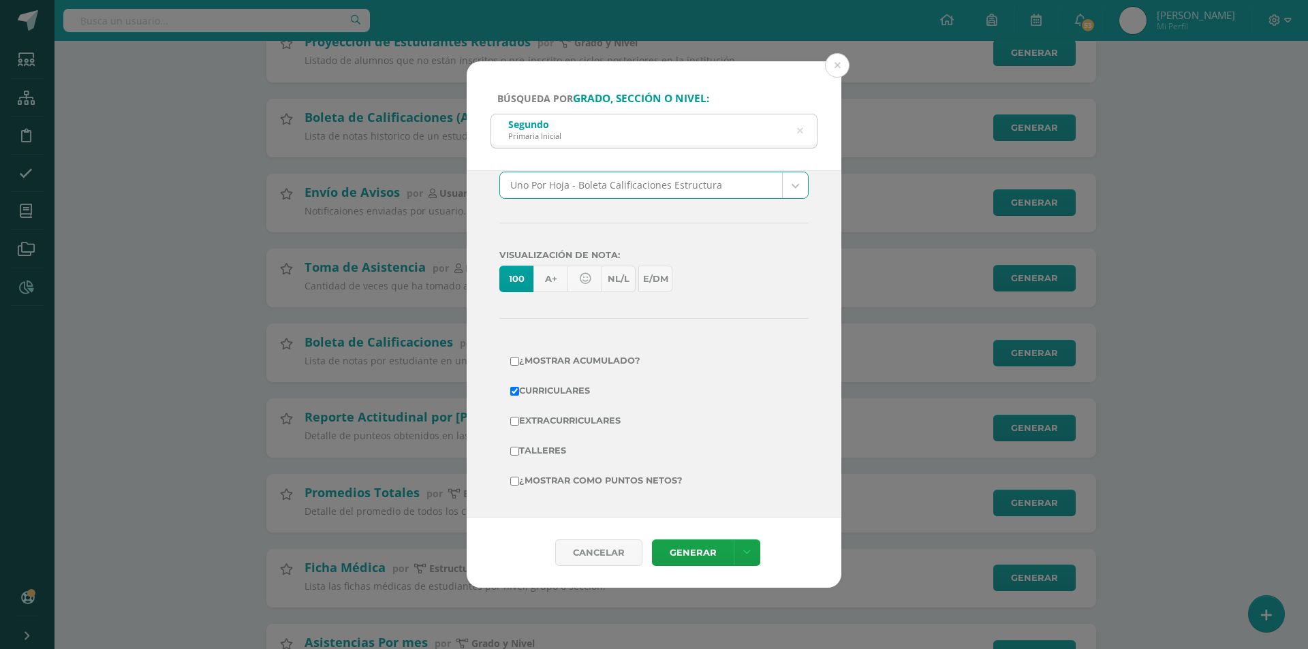
click at [516, 483] on input "¿Mostrar como puntos netos?" at bounding box center [514, 481] width 9 height 9
checkbox input "true"
click at [676, 551] on link "Generar" at bounding box center [693, 552] width 82 height 27
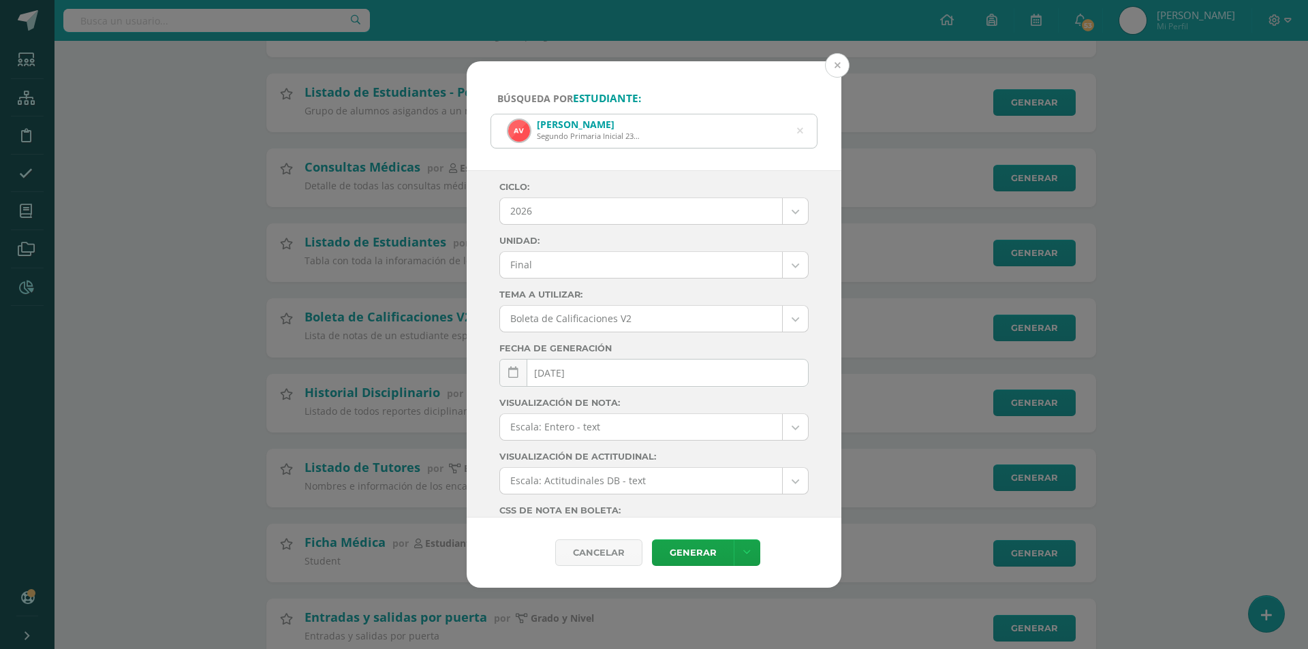
scroll to position [132, 0]
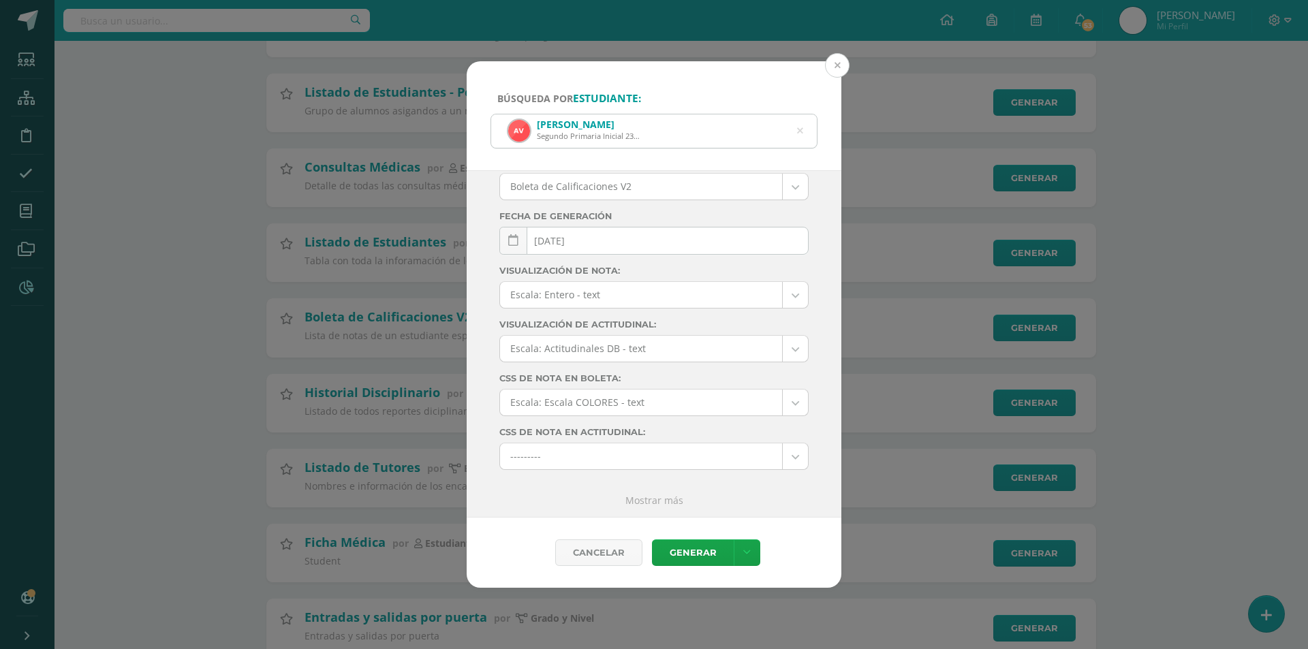
click at [831, 58] on button at bounding box center [837, 65] width 25 height 25
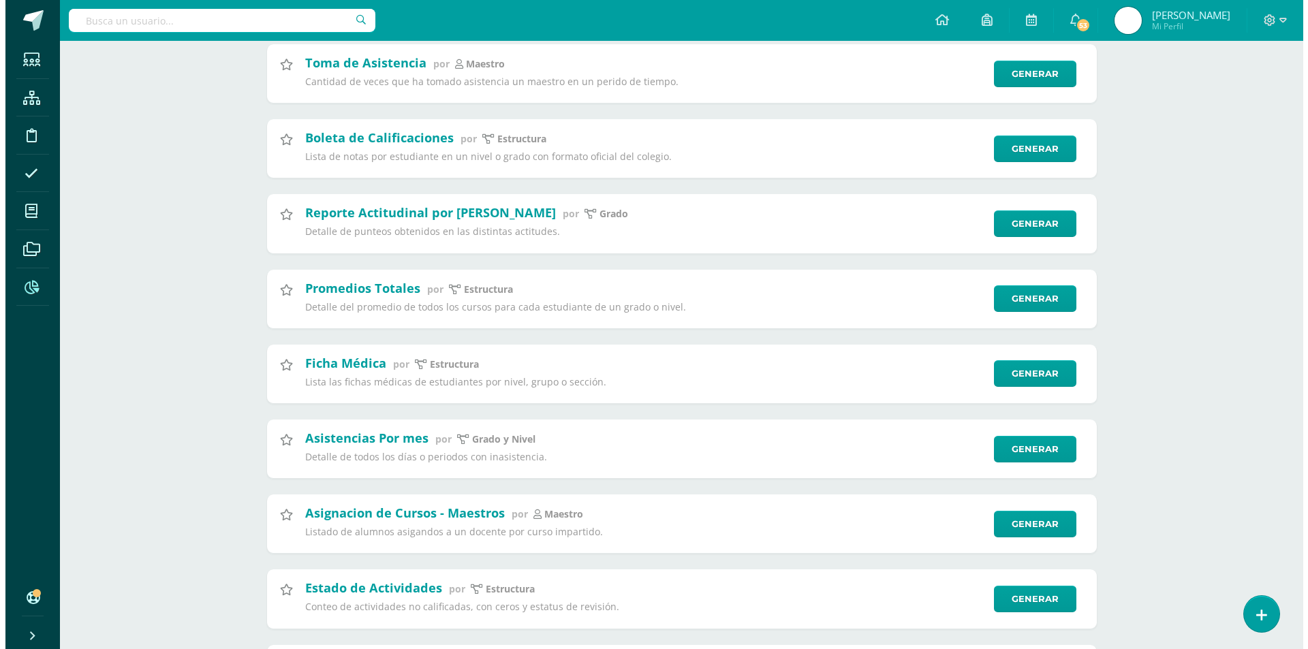
scroll to position [1022, 0]
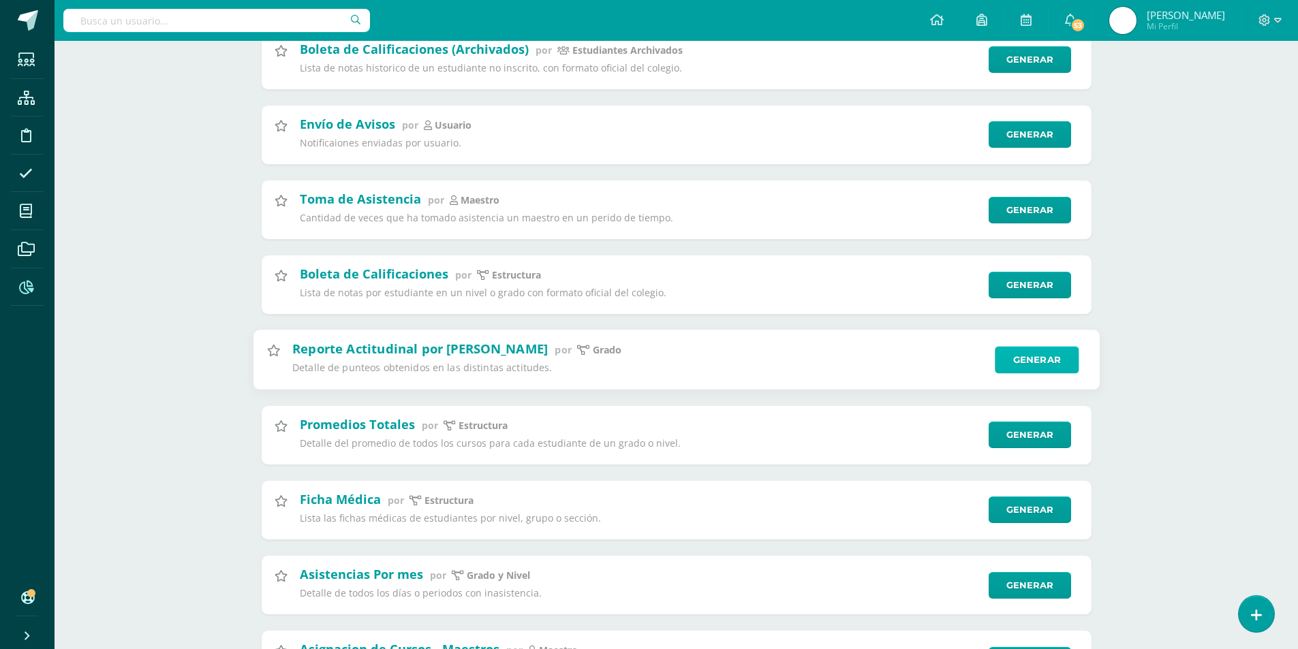
click at [1035, 359] on link "Generar" at bounding box center [1037, 360] width 84 height 27
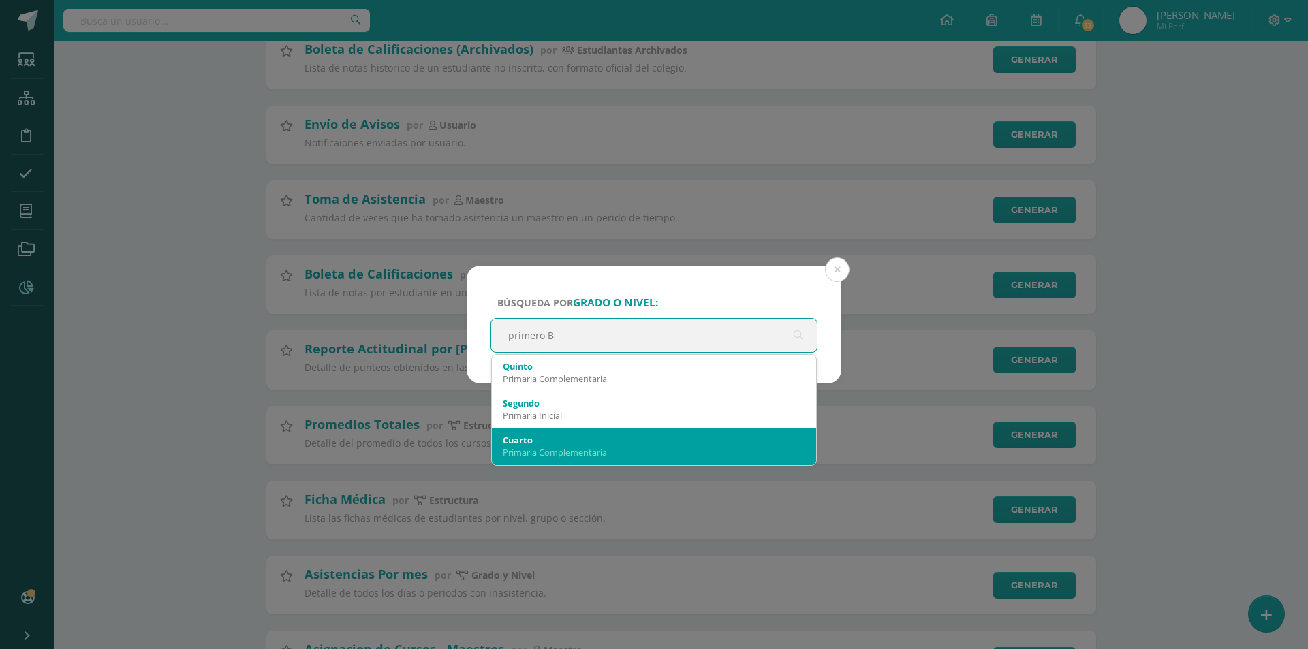
scroll to position [0, 0]
type input "primero"
click at [745, 449] on div "Primaria Inicial" at bounding box center [654, 452] width 302 height 12
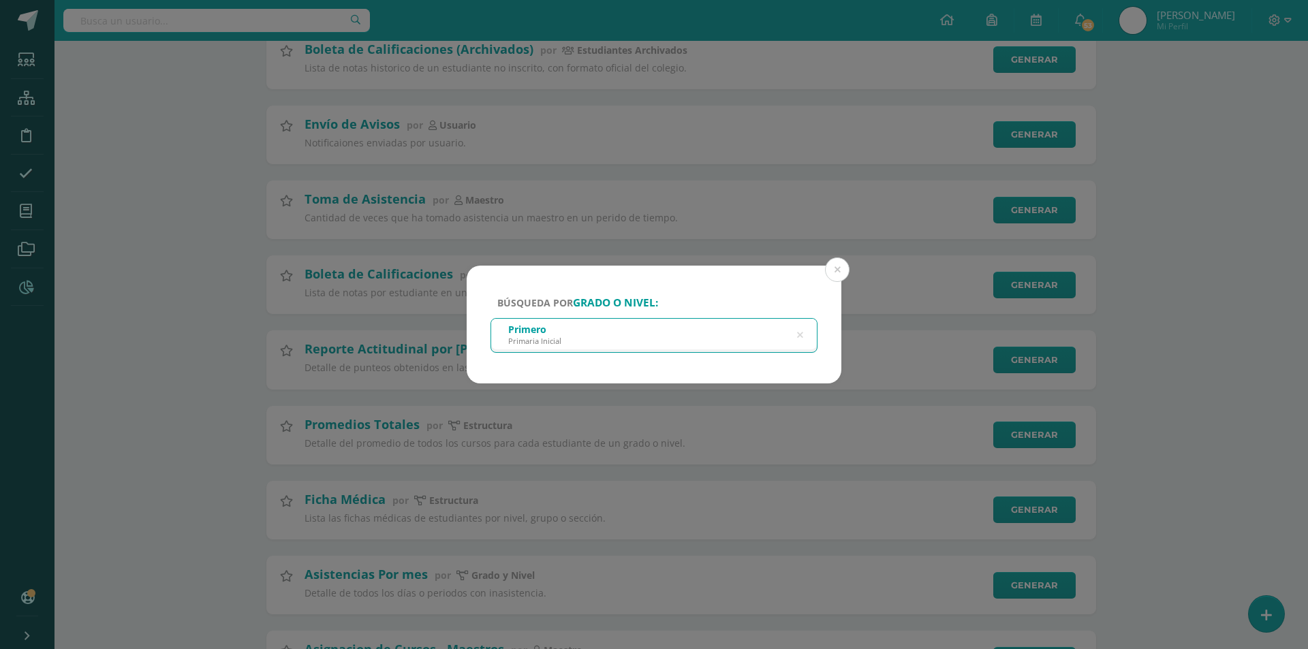
click at [730, 333] on div "Primero Primaria Inicial" at bounding box center [654, 334] width 326 height 31
click at [797, 334] on icon at bounding box center [800, 335] width 6 height 35
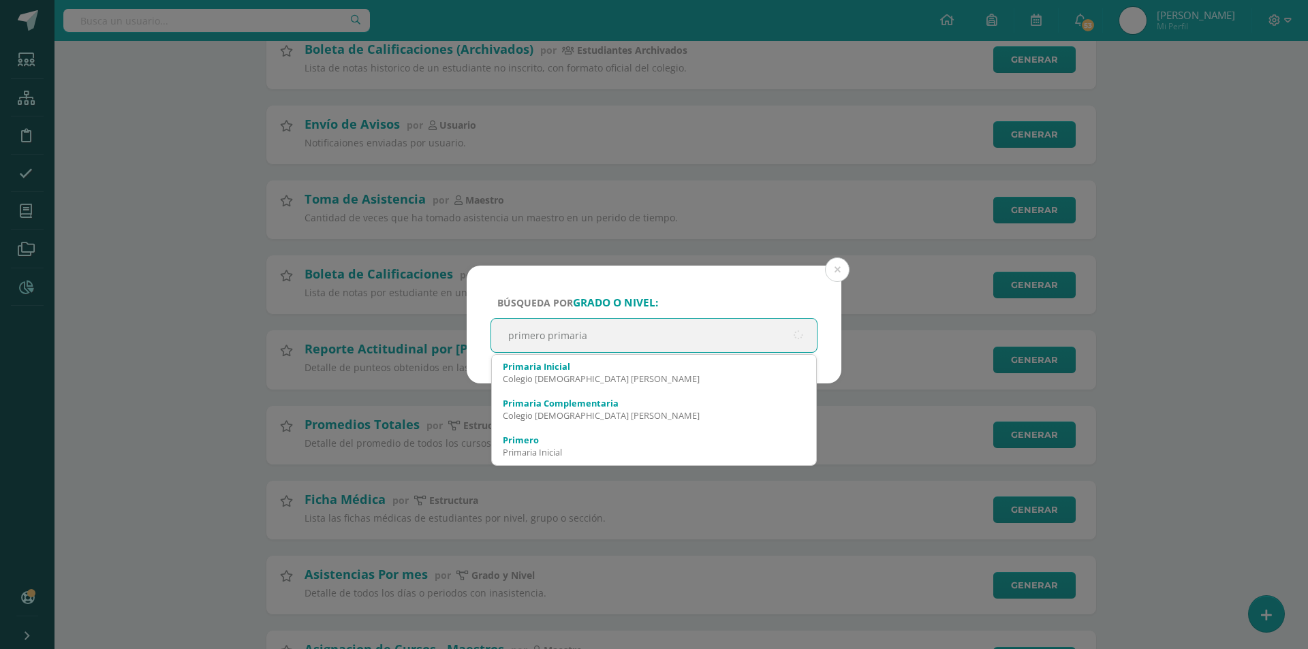
type input "primero primaria"
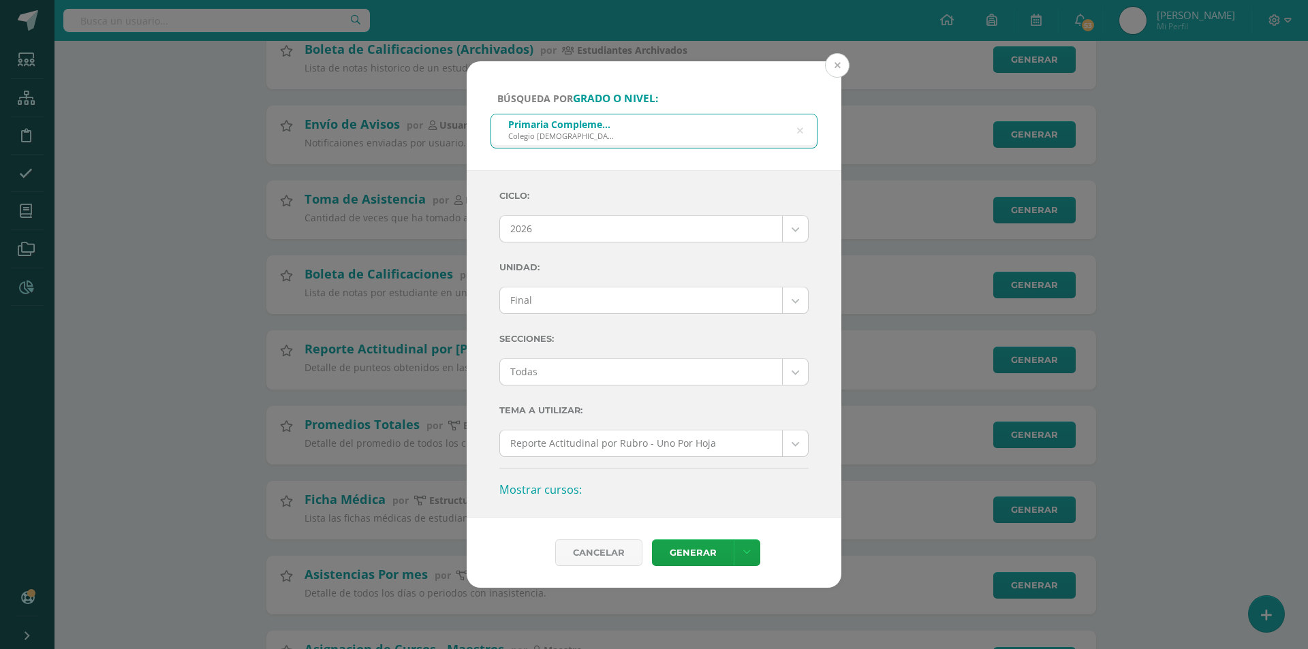
click at [843, 63] on button at bounding box center [837, 65] width 25 height 25
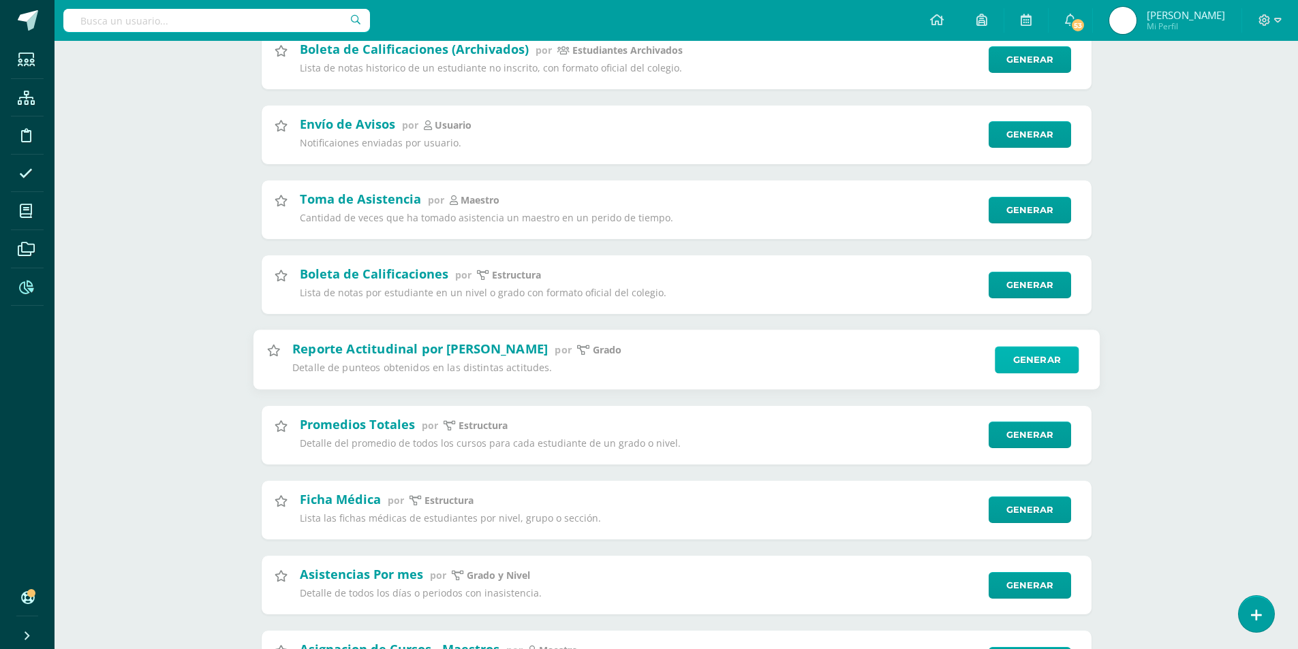
click at [1042, 358] on link "Generar" at bounding box center [1037, 360] width 84 height 27
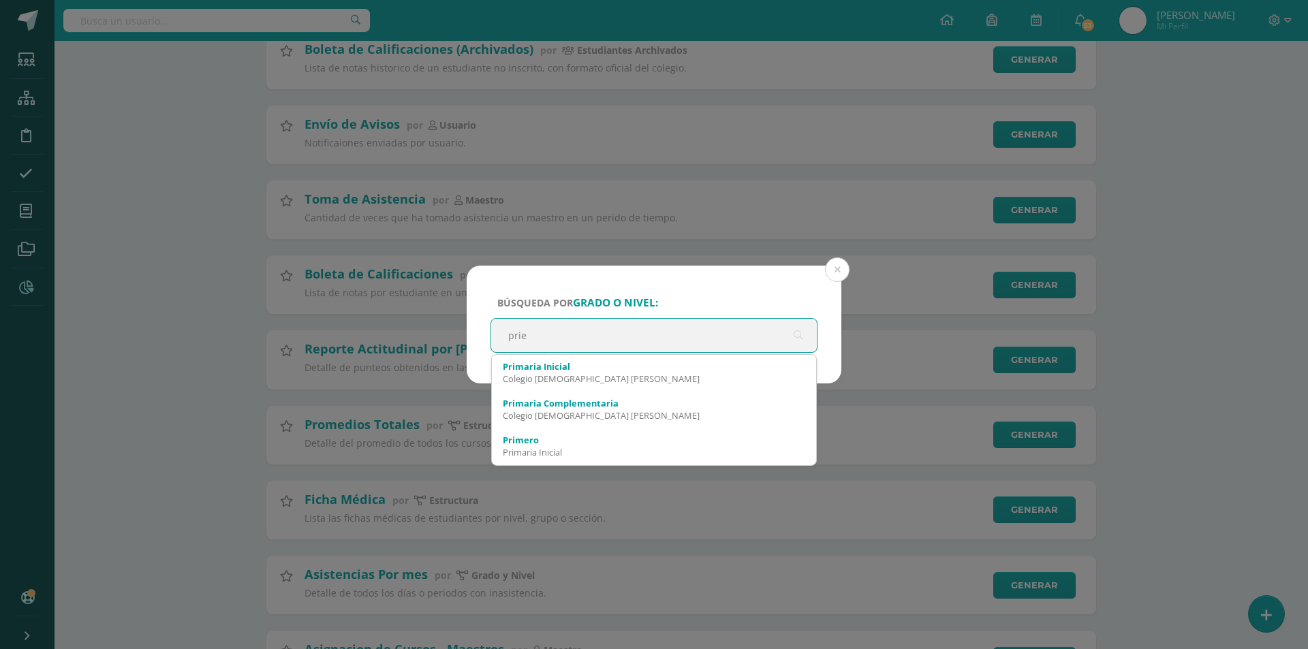
type input "pri"
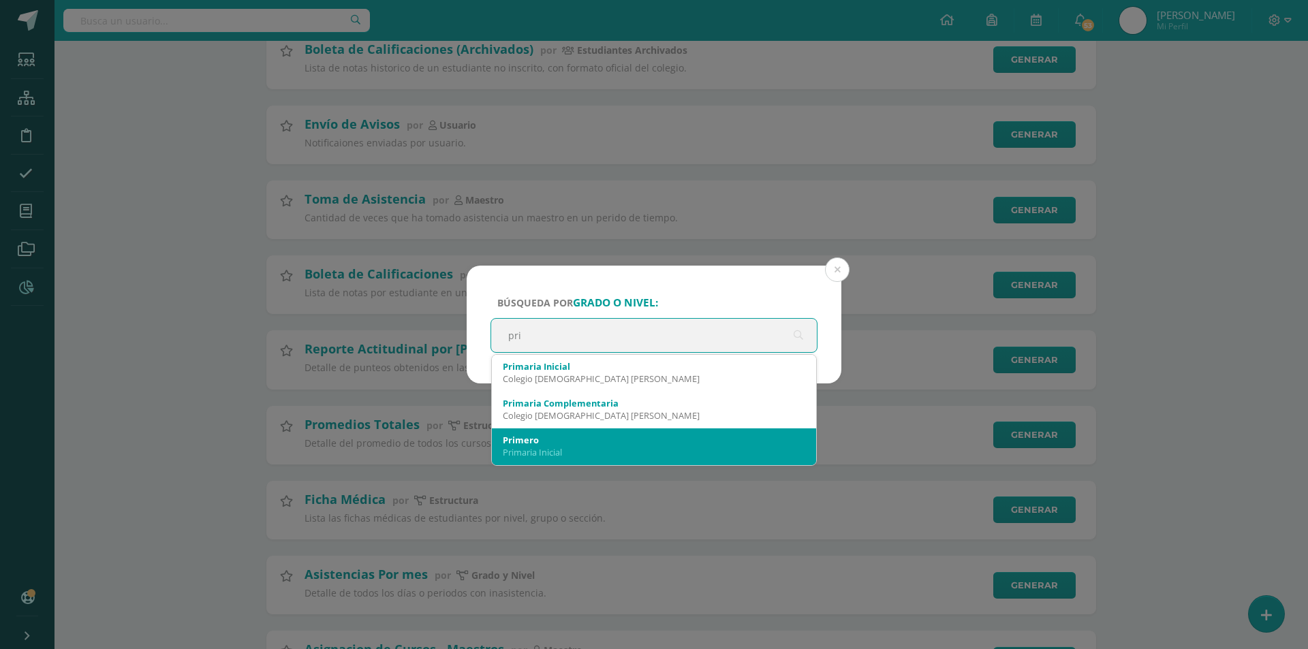
click at [612, 458] on div "Primaria Inicial" at bounding box center [654, 452] width 302 height 12
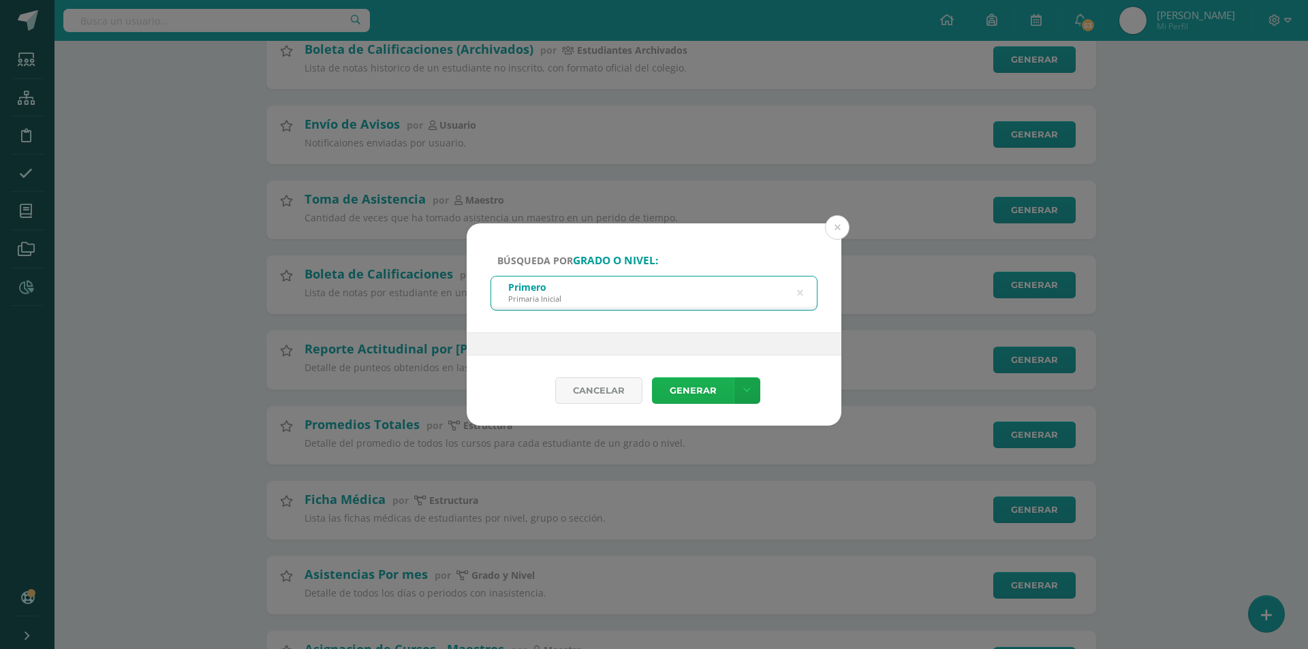
click at [685, 386] on link "Generar" at bounding box center [693, 390] width 82 height 27
click at [700, 392] on link "Generar" at bounding box center [693, 390] width 82 height 27
click at [755, 391] on link at bounding box center [747, 390] width 27 height 27
click at [700, 398] on link "Generar" at bounding box center [693, 390] width 82 height 27
click at [746, 388] on icon at bounding box center [746, 391] width 7 height 12
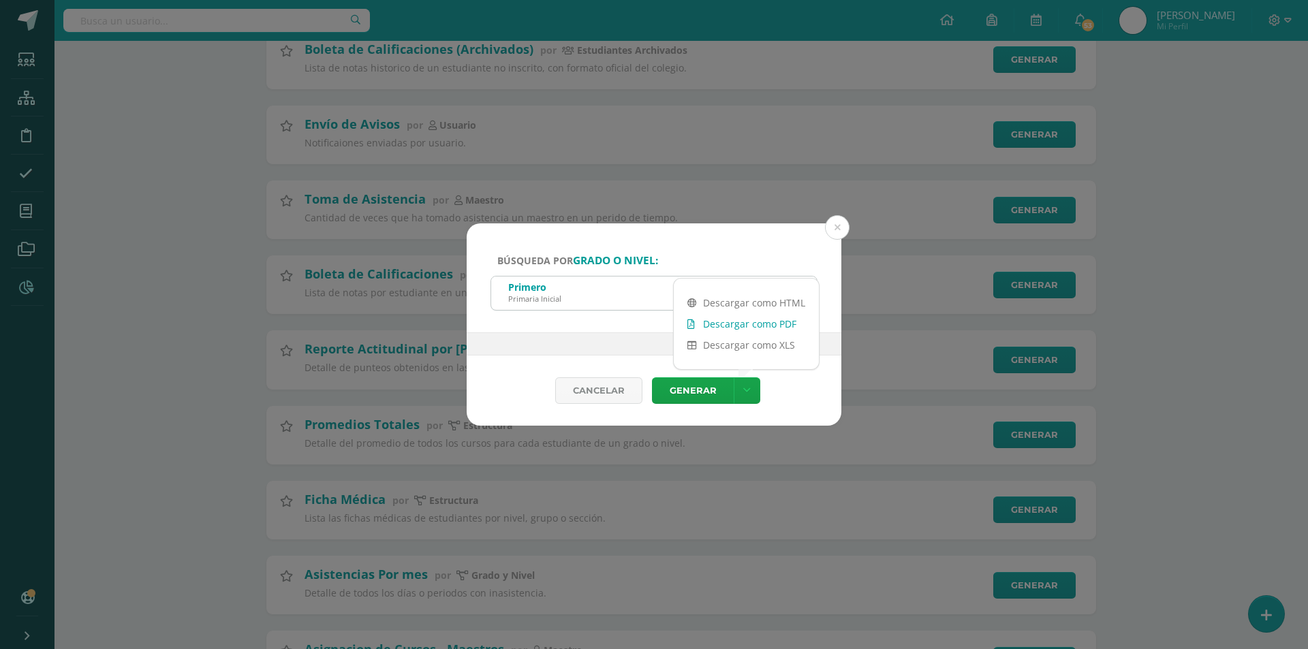
click at [779, 324] on link "Descargar como PDF" at bounding box center [746, 323] width 145 height 21
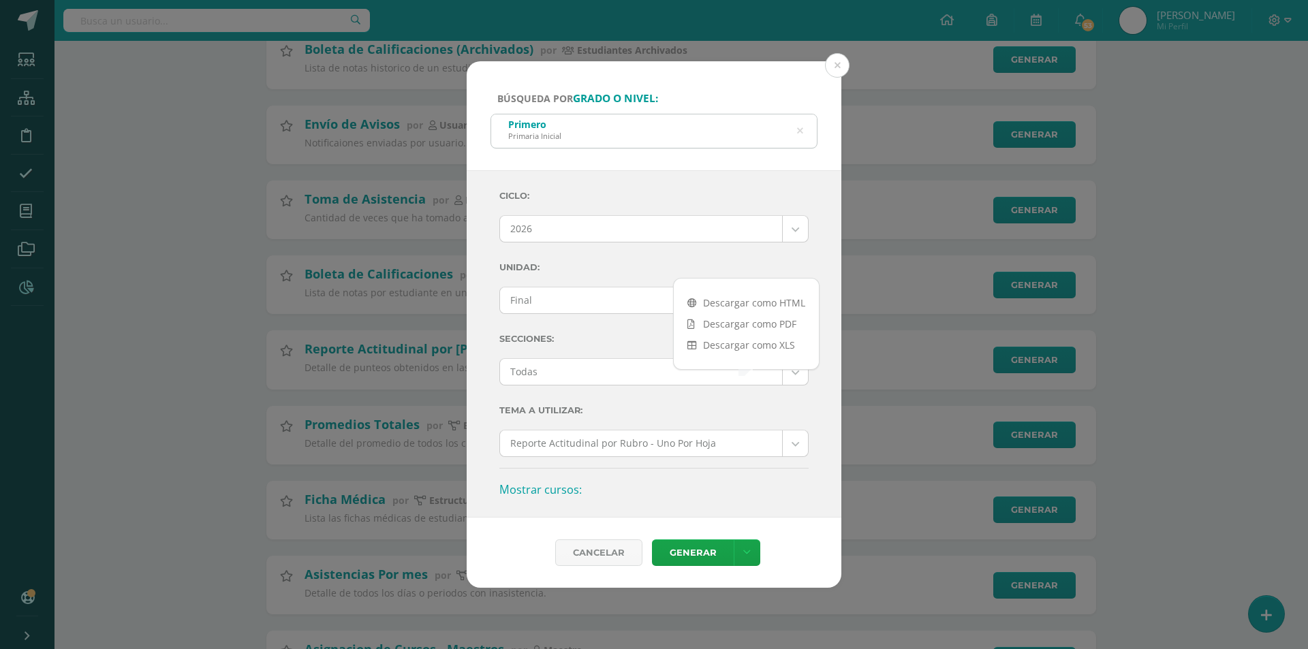
click at [708, 497] on h3 "Mostrar cursos:" at bounding box center [653, 489] width 309 height 15
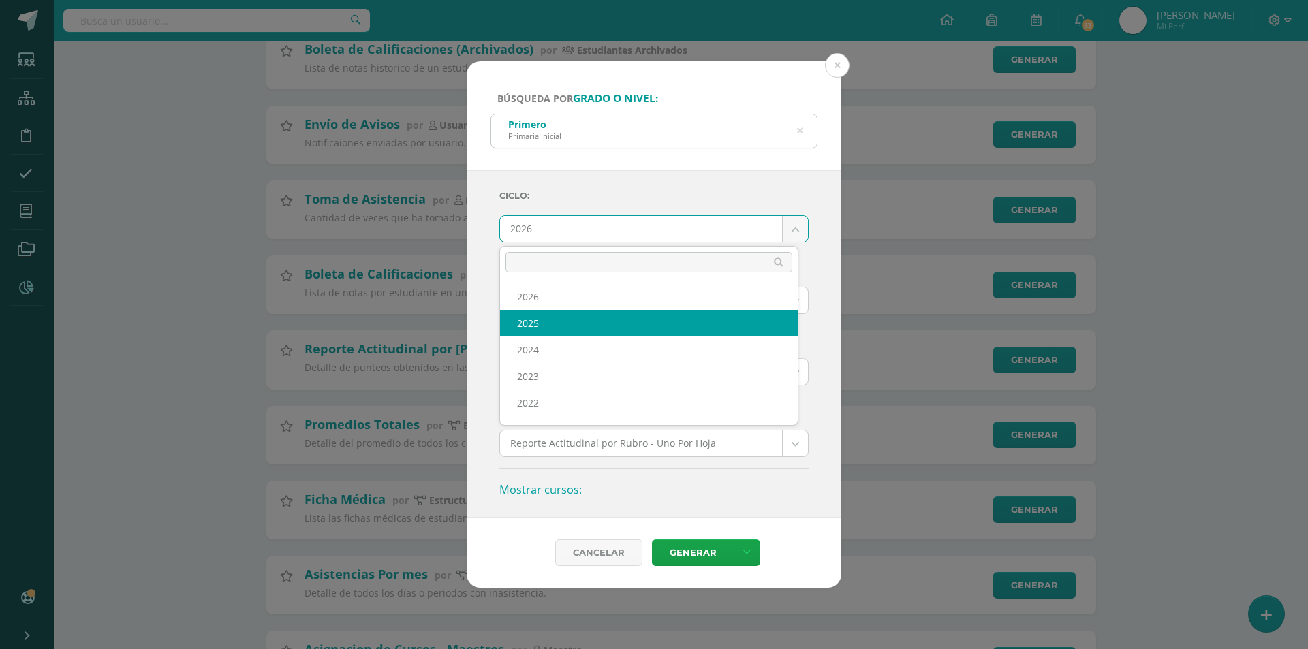
select select "7"
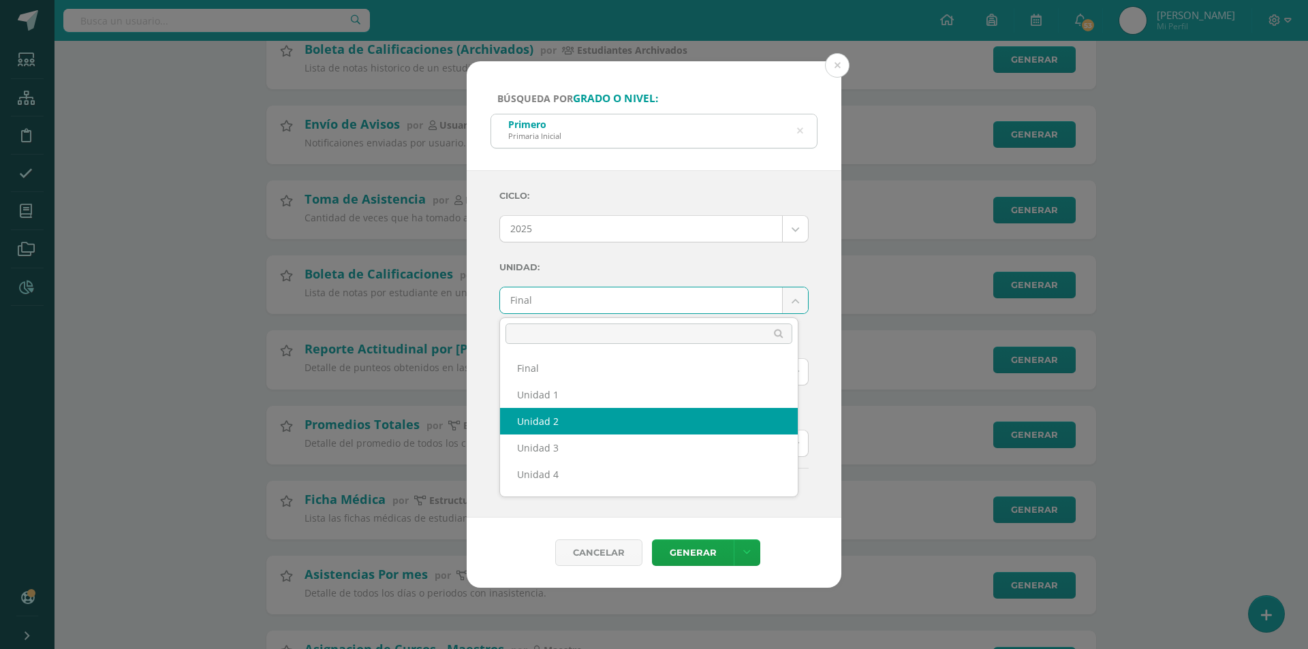
scroll to position [18, 0]
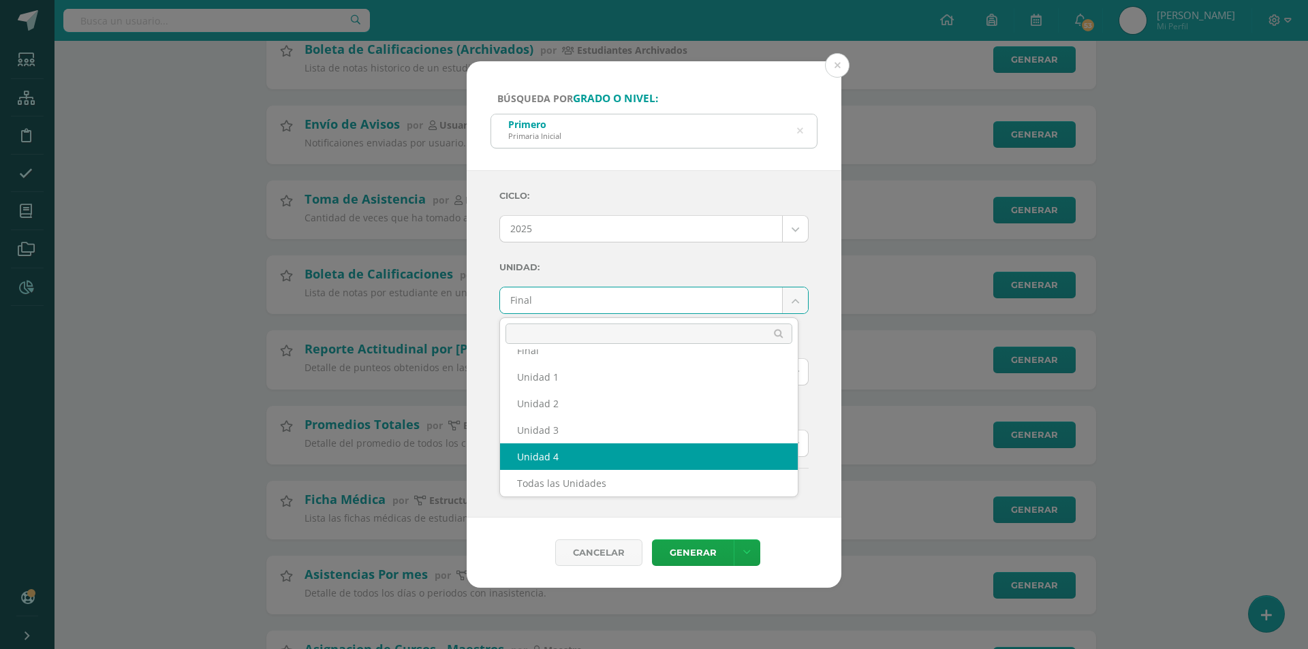
select select "Unidad 4"
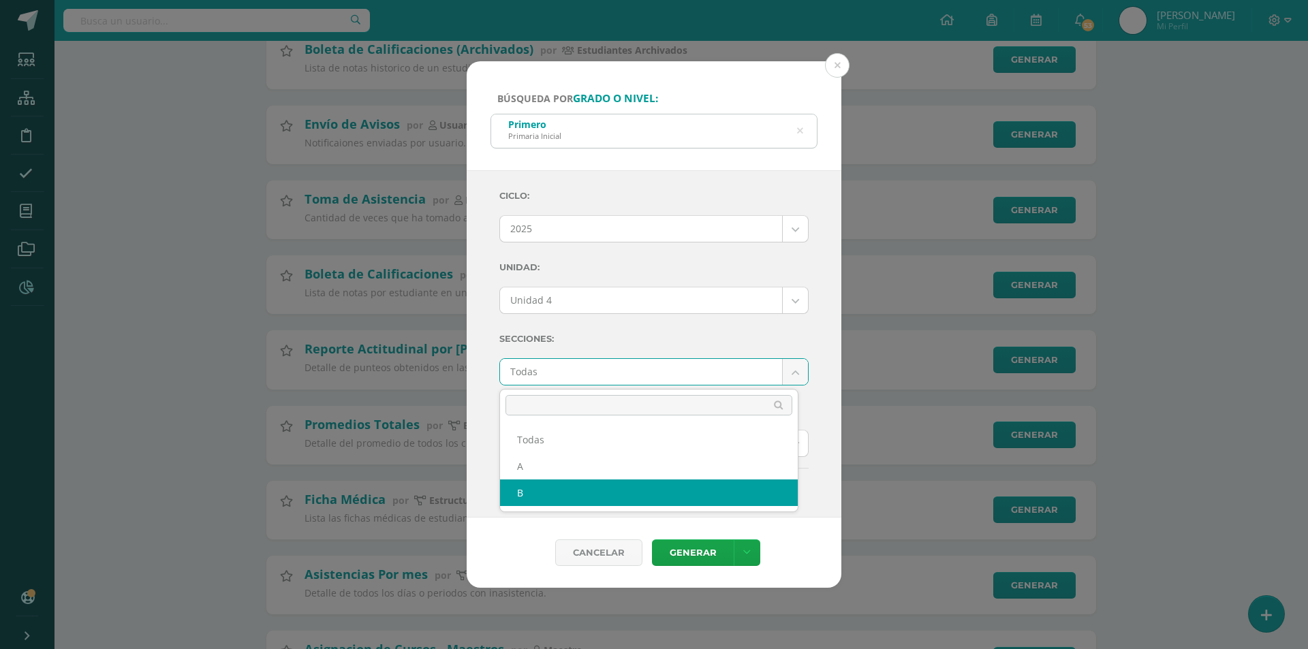
select select "B"
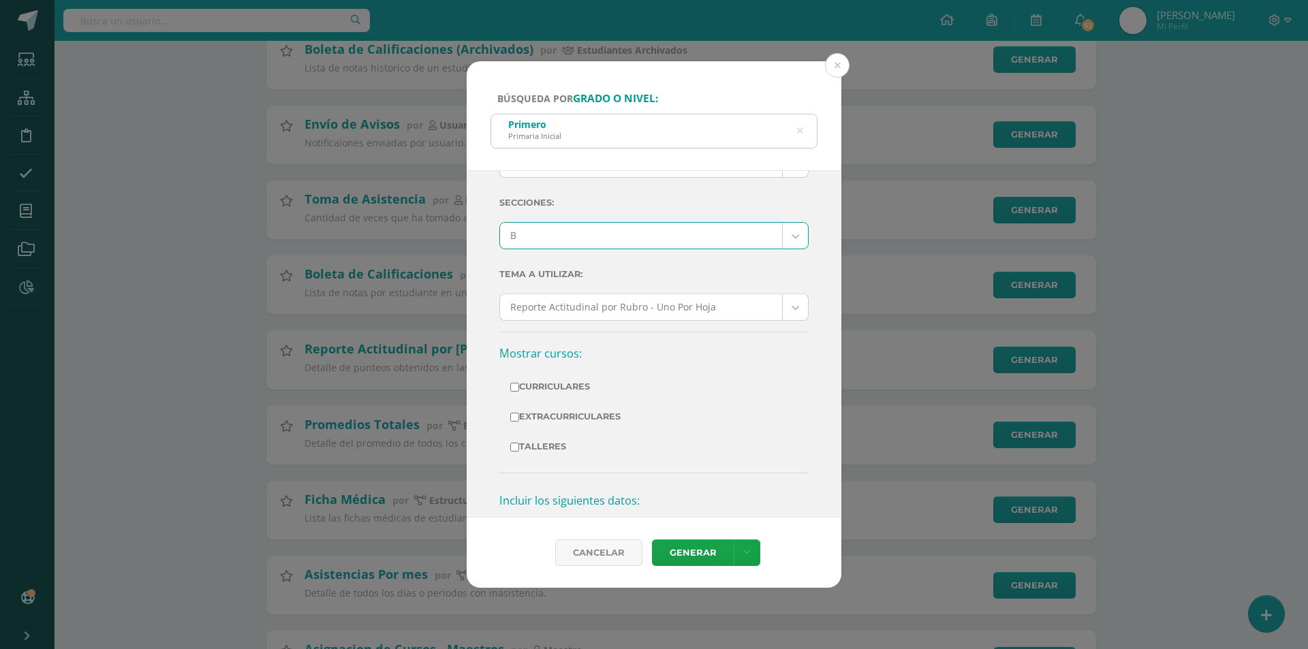
scroll to position [268, 0]
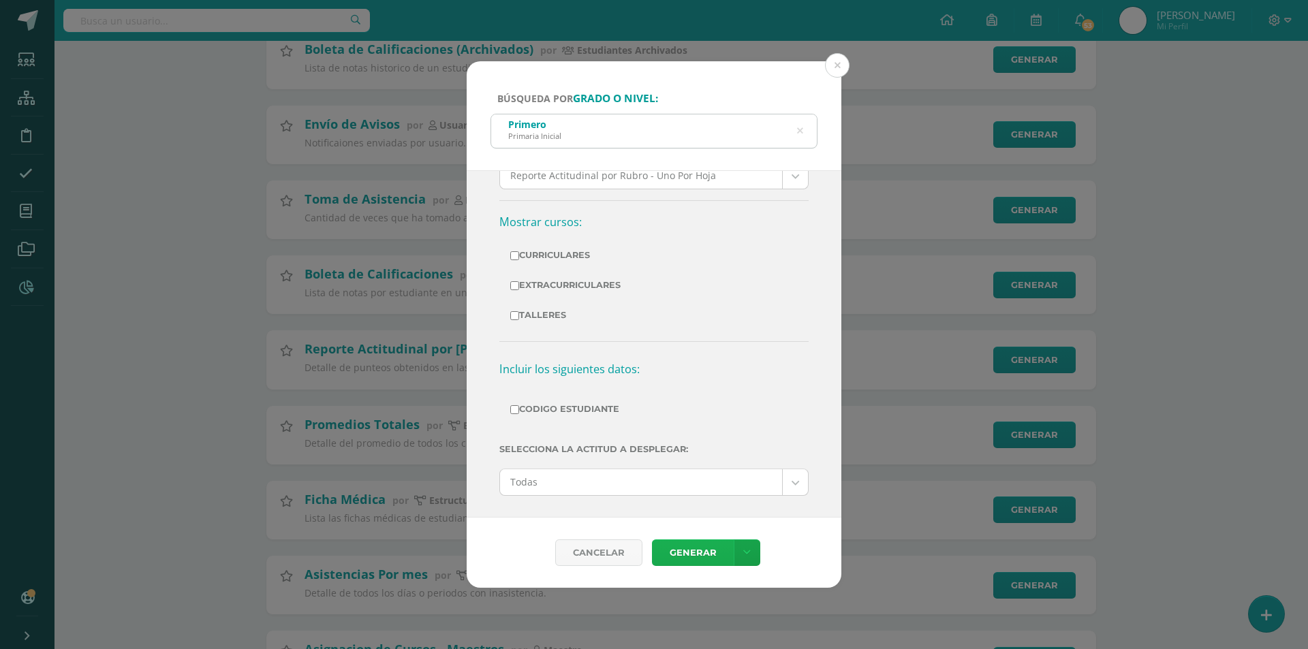
click at [707, 553] on link "Generar" at bounding box center [693, 552] width 82 height 27
click at [846, 71] on button at bounding box center [837, 65] width 25 height 25
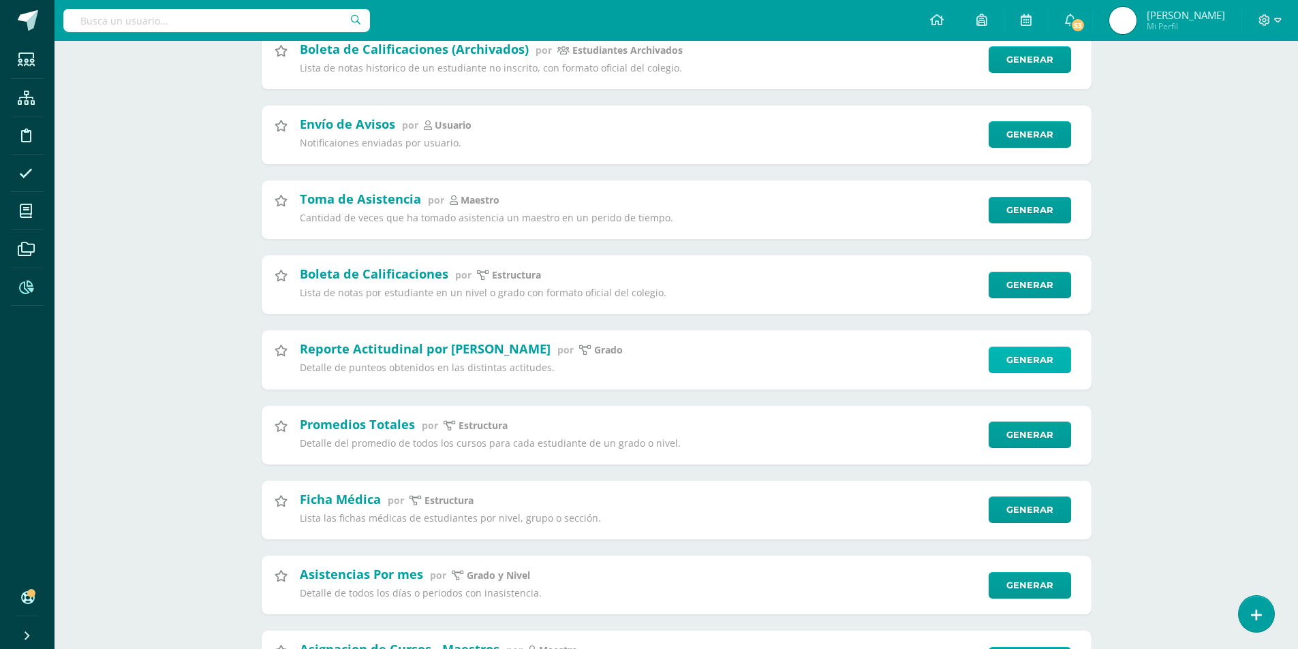
scroll to position [749, 0]
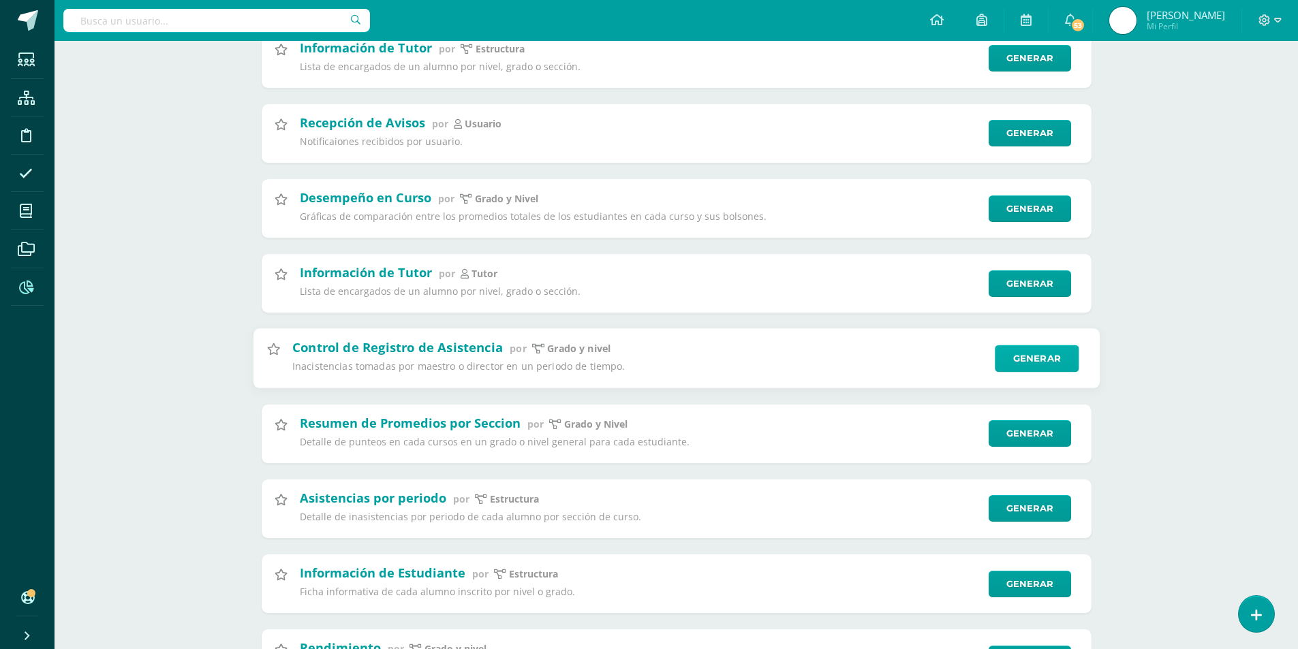
scroll to position [0, 0]
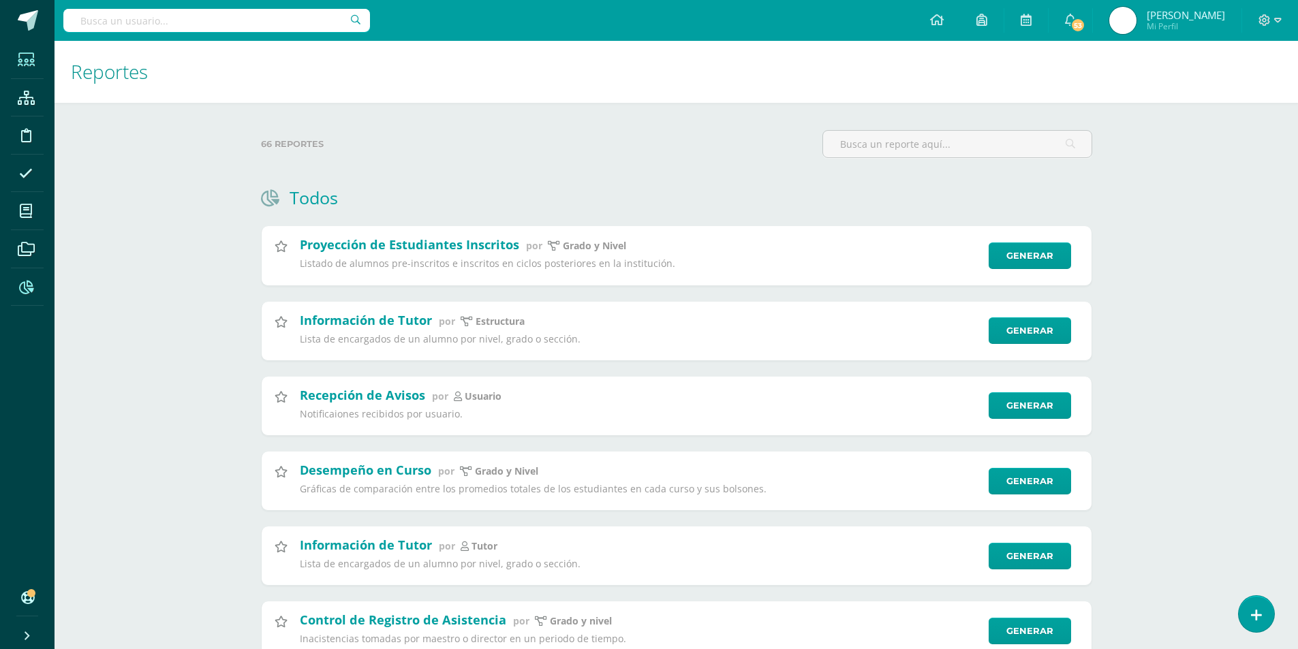
click at [22, 57] on icon at bounding box center [26, 60] width 17 height 14
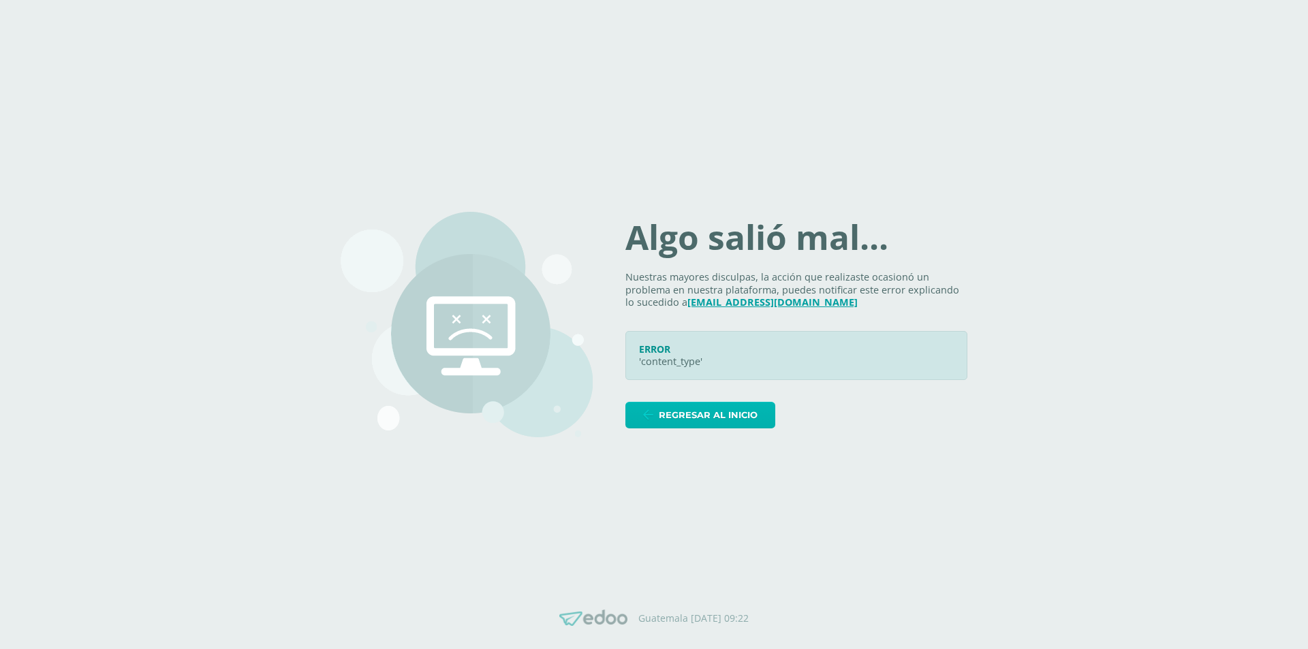
click at [727, 420] on span "Regresar al inicio" at bounding box center [708, 415] width 99 height 25
